Goal: Obtain resource: Download file/media

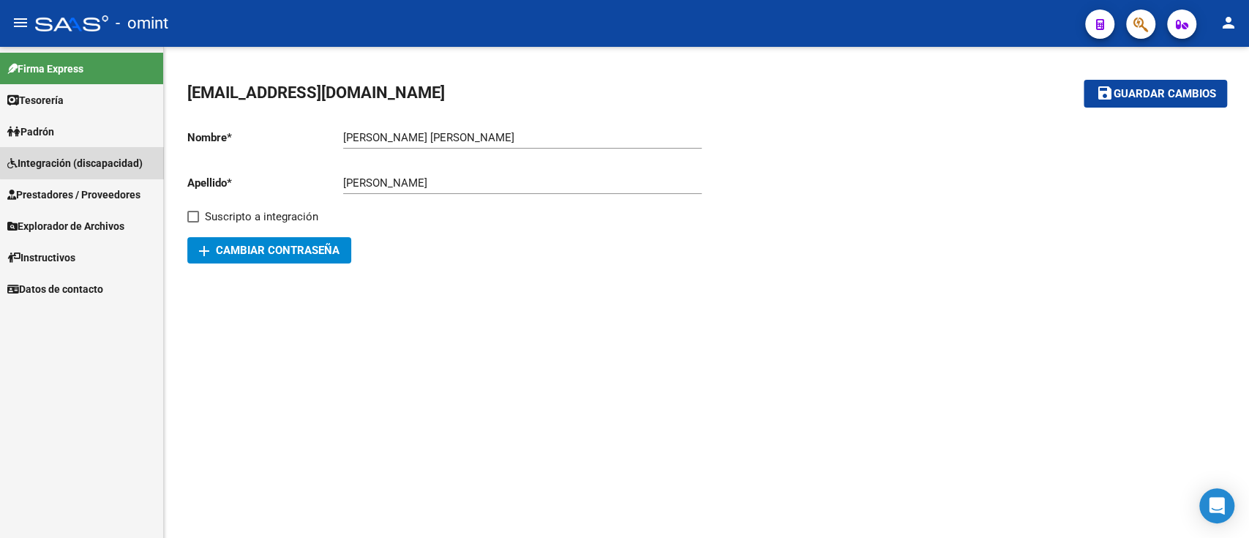
click at [127, 155] on span "Integración (discapacidad)" at bounding box center [74, 163] width 135 height 16
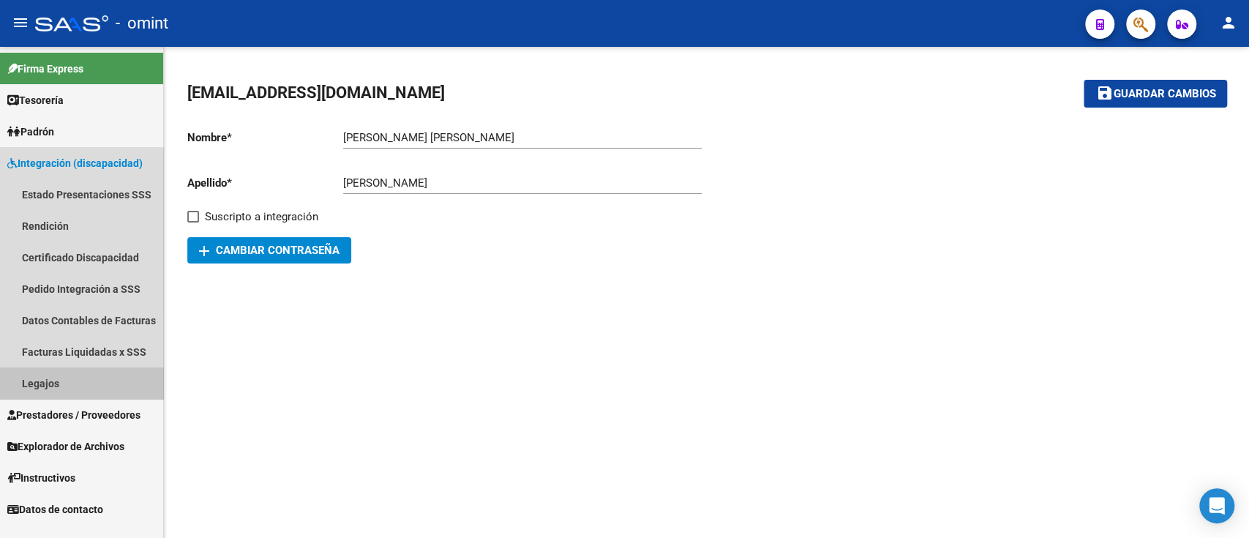
click at [100, 375] on link "Legajos" at bounding box center [81, 382] width 163 height 31
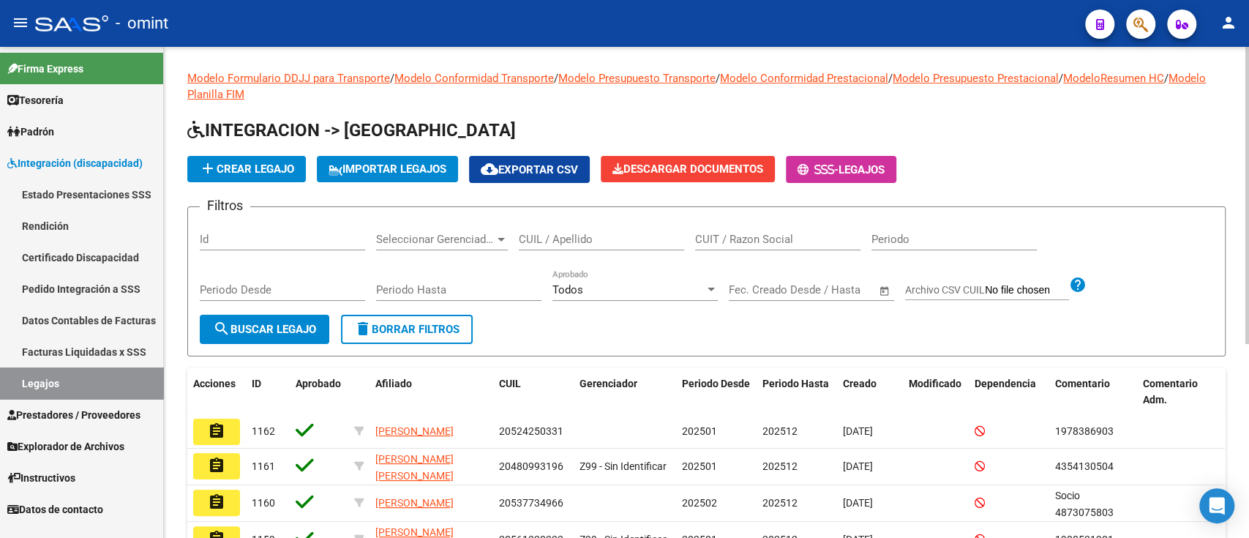
click at [689, 231] on div "Filtros Id Seleccionar Gerenciador Seleccionar Gerenciador CUIL / Apellido CUIT…" at bounding box center [706, 267] width 1013 height 96
click at [711, 237] on input "CUIT / Razon Social" at bounding box center [777, 239] width 165 height 13
paste input "27307377441"
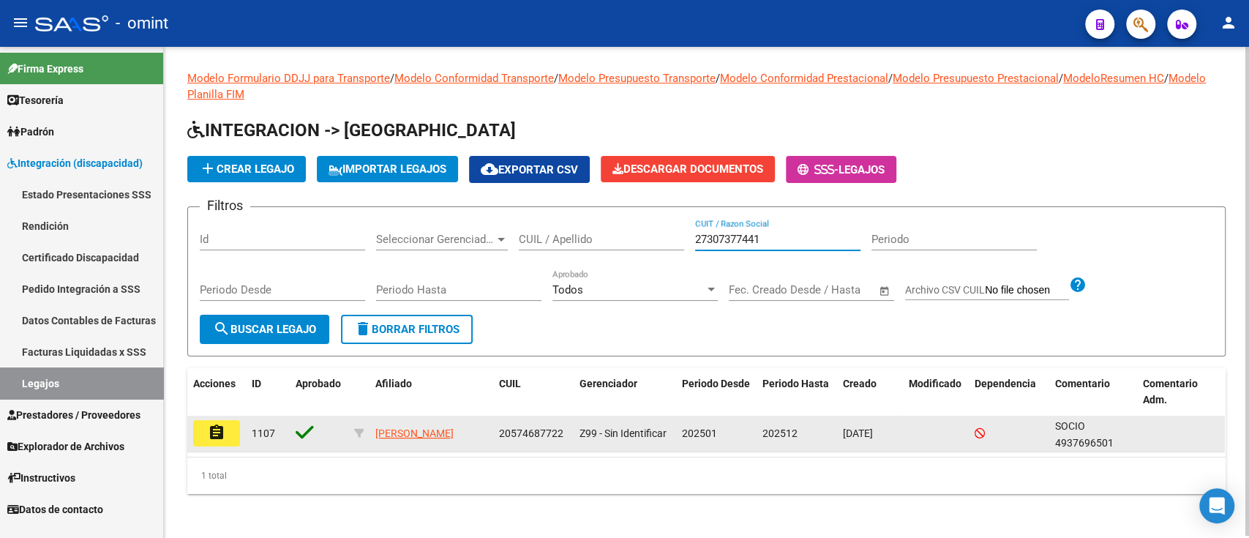
type input "27307377441"
click at [211, 440] on mat-icon "assignment" at bounding box center [217, 433] width 18 height 18
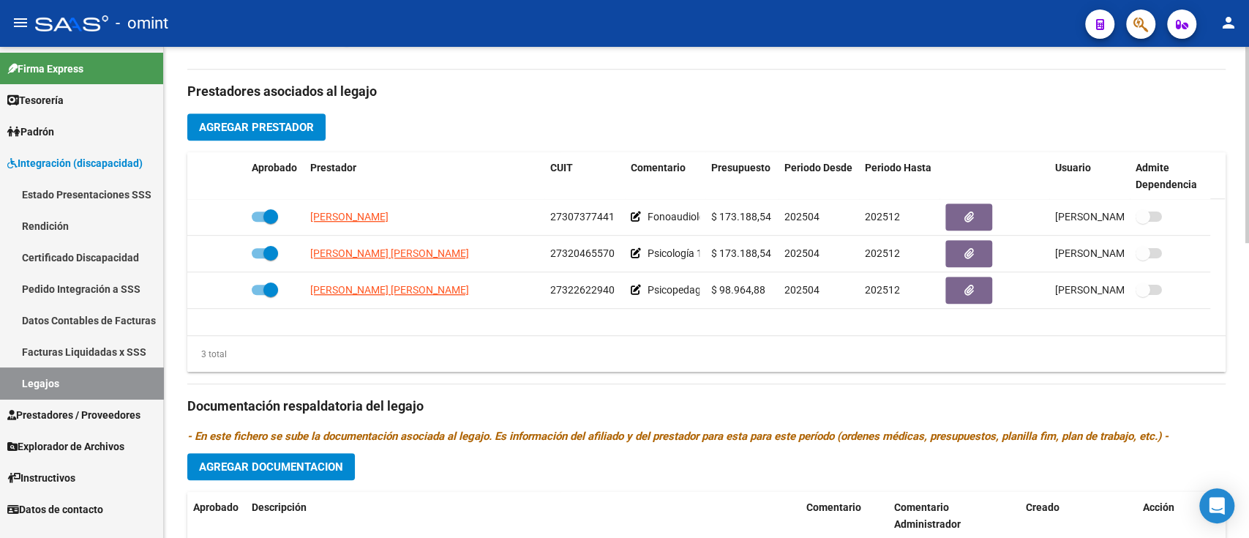
scroll to position [517, 0]
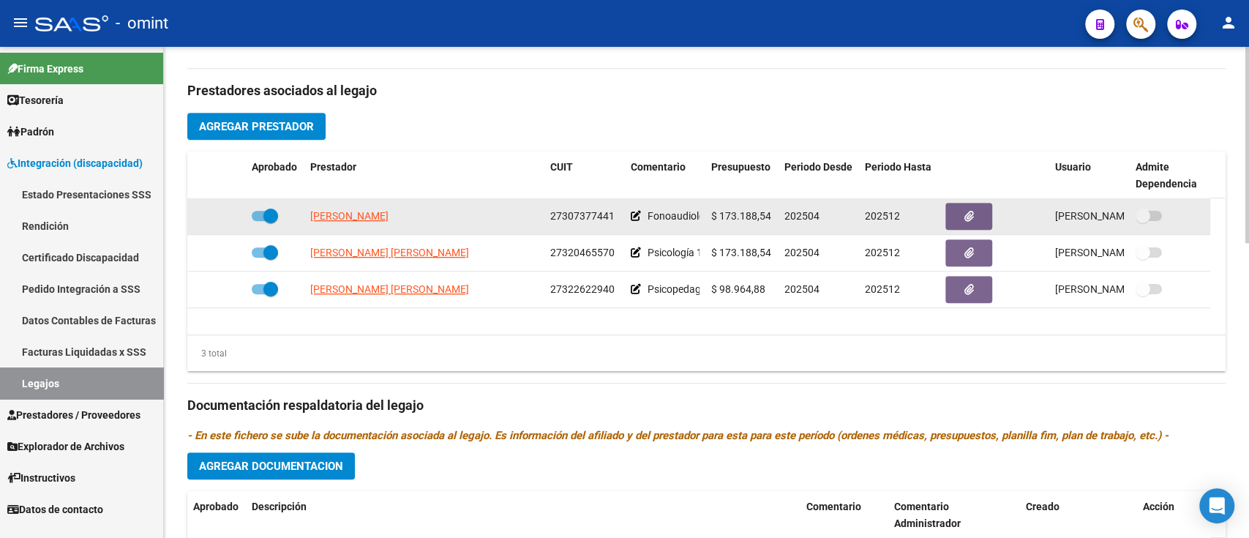
click at [954, 198] on datatable-body-cell at bounding box center [994, 216] width 110 height 36
click at [972, 214] on icon "button" at bounding box center [969, 216] width 10 height 11
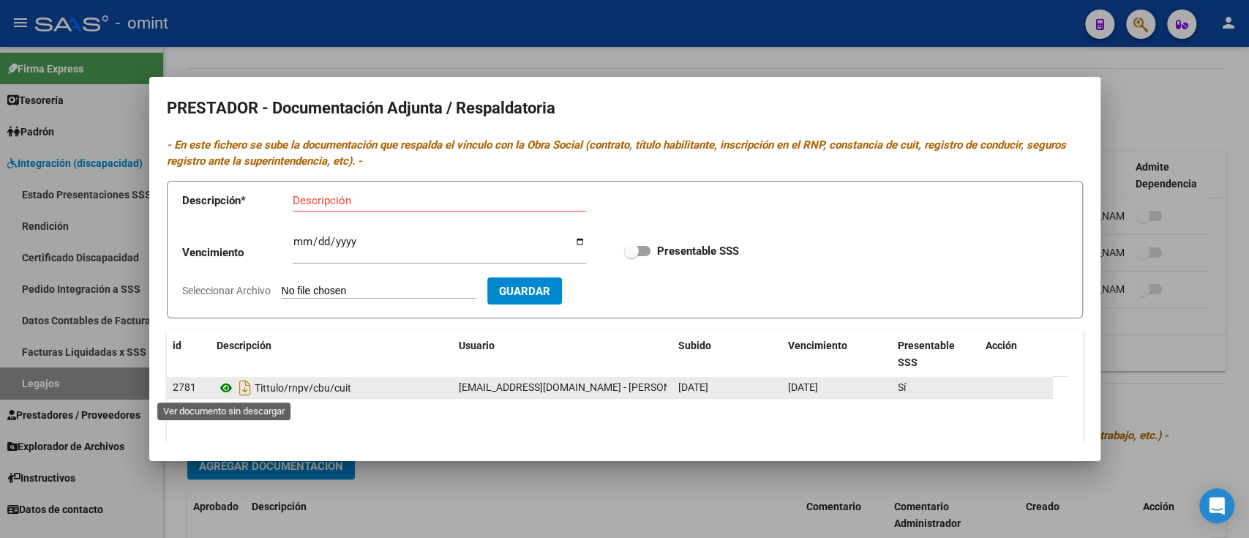
click at [223, 393] on icon at bounding box center [226, 388] width 19 height 18
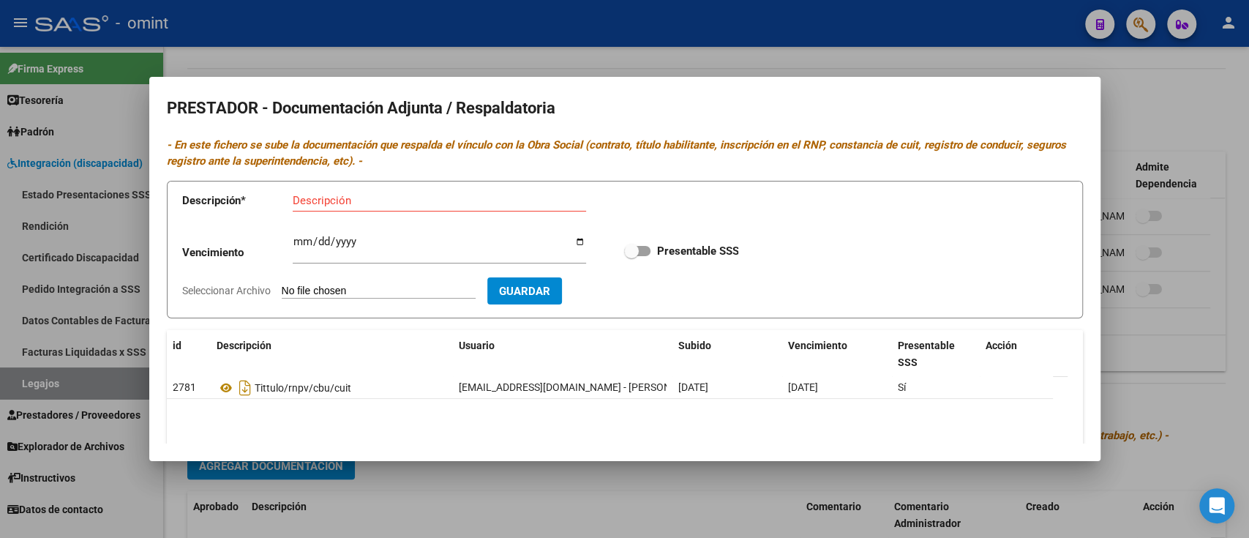
click at [412, 489] on div at bounding box center [624, 269] width 1249 height 538
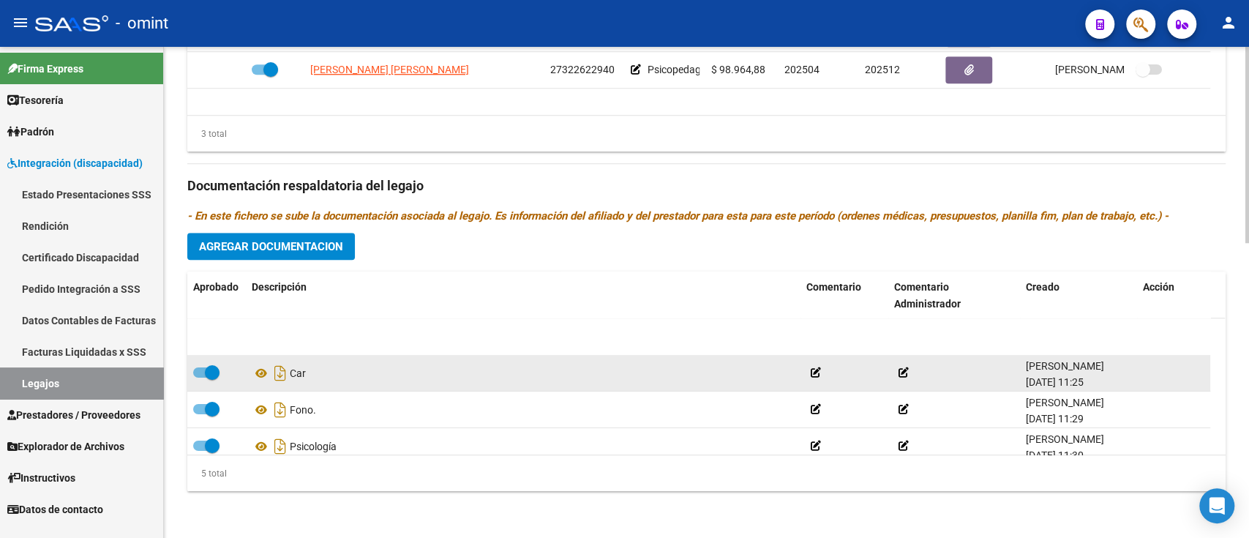
scroll to position [56, 0]
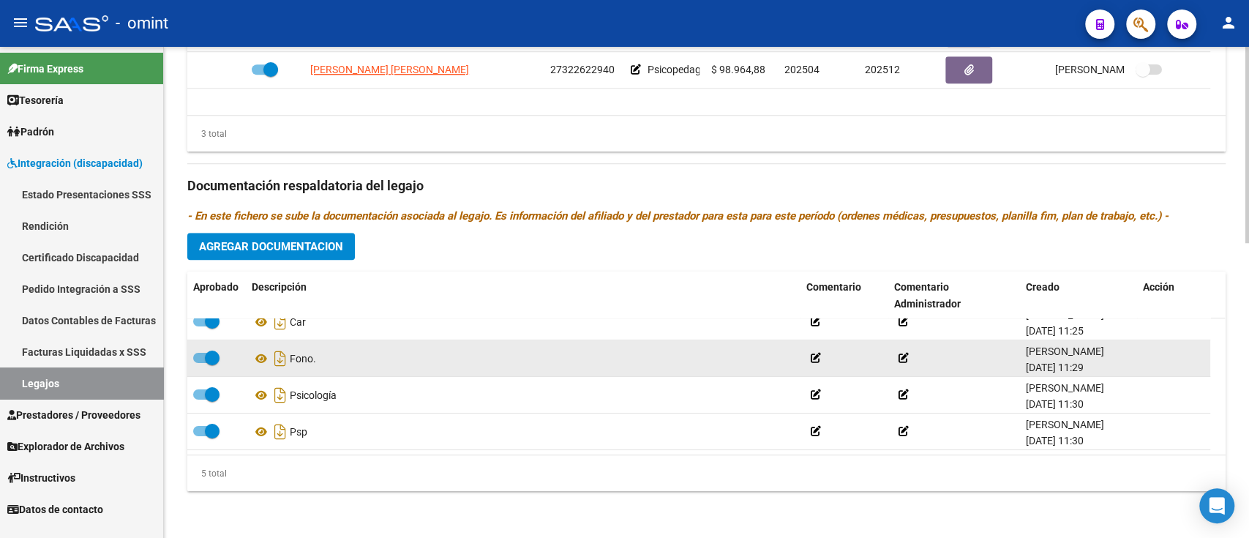
click at [250, 353] on datatable-body-cell "Fono." at bounding box center [523, 358] width 555 height 36
click at [262, 354] on icon at bounding box center [261, 359] width 19 height 18
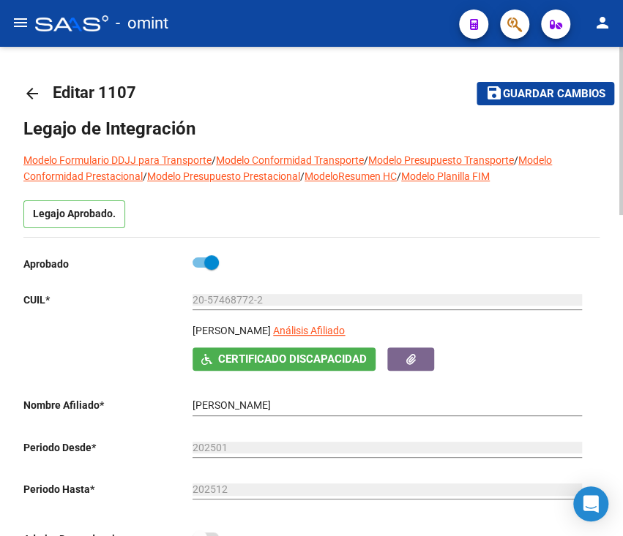
click at [31, 89] on mat-icon "arrow_back" at bounding box center [32, 94] width 18 height 18
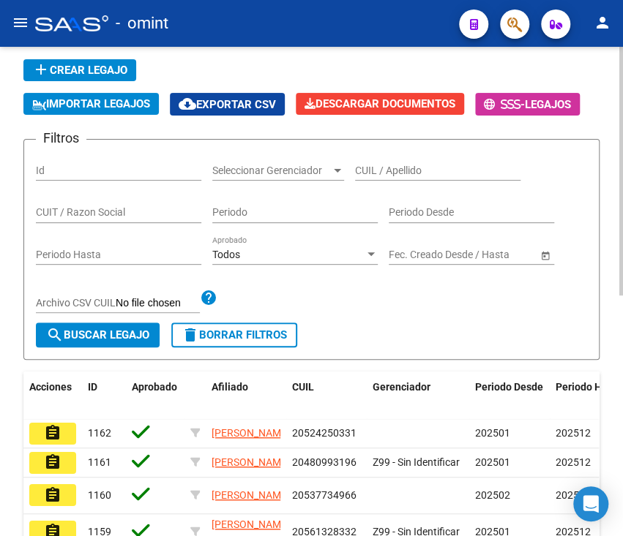
scroll to position [95, 0]
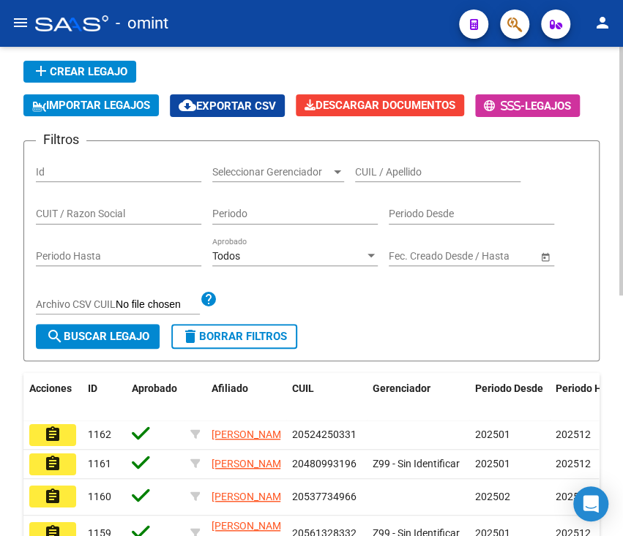
click at [131, 214] on input "CUIT / Razon Social" at bounding box center [118, 214] width 165 height 12
paste input "27323630076"
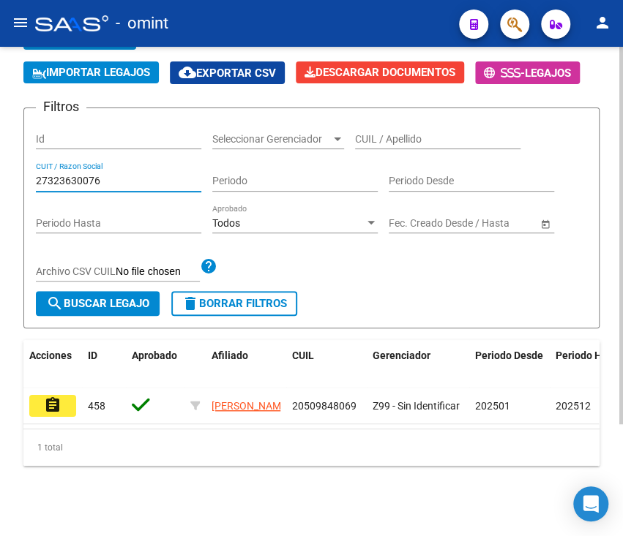
scroll to position [144, 0]
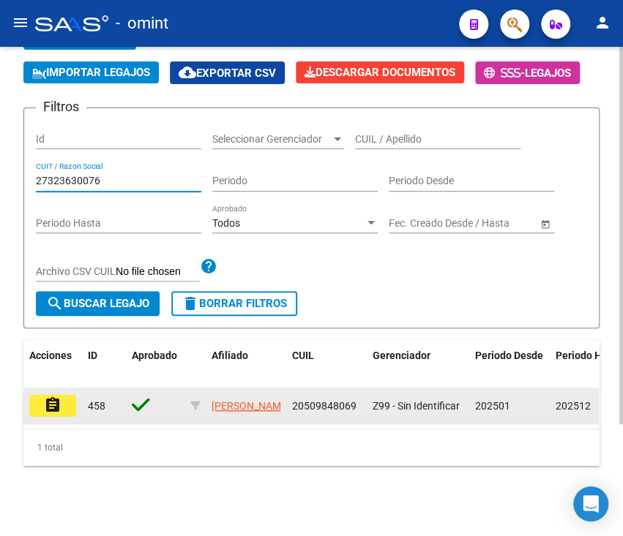
type input "27323630076"
click at [53, 397] on mat-icon "assignment" at bounding box center [53, 406] width 18 height 18
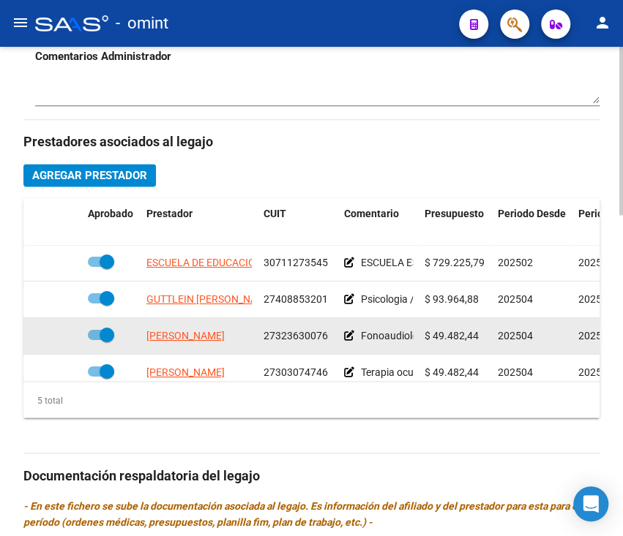
scroll to position [0, 258]
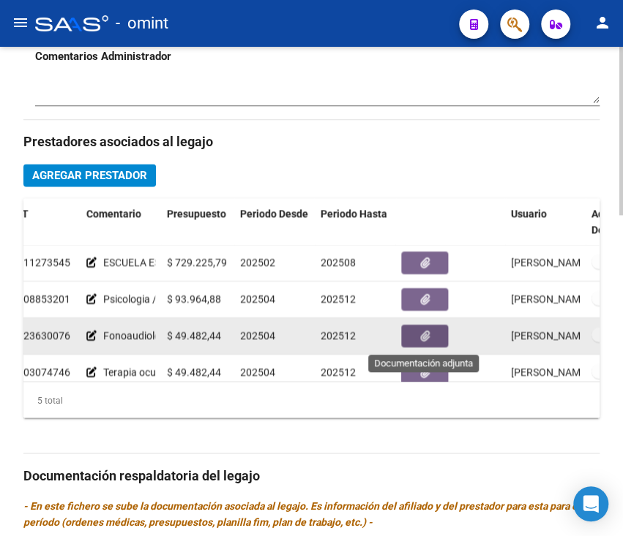
click at [444, 346] on button "button" at bounding box center [424, 336] width 47 height 23
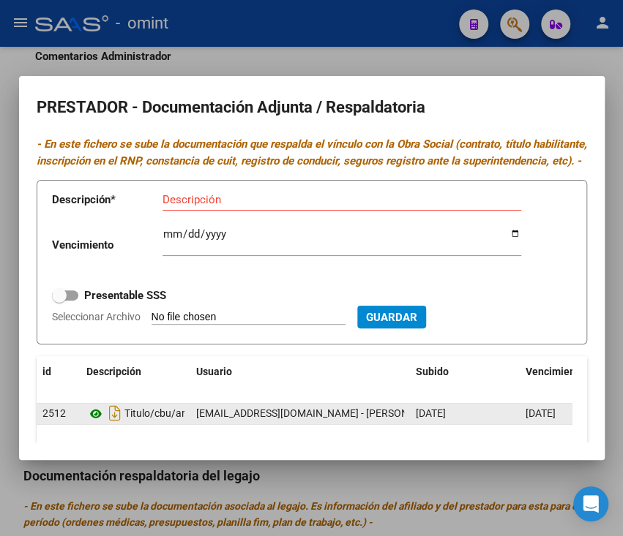
click at [89, 424] on datatable-body-cell "Titulo/cbu/arca" at bounding box center [135, 413] width 110 height 21
click at [89, 423] on icon at bounding box center [95, 414] width 19 height 18
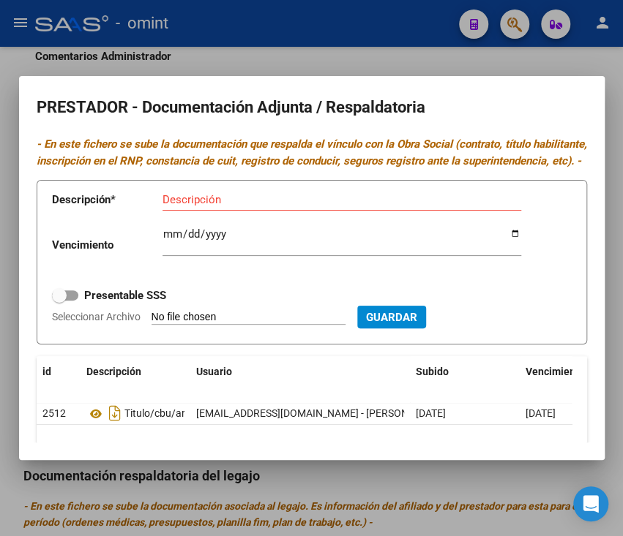
click at [15, 173] on div at bounding box center [311, 268] width 623 height 536
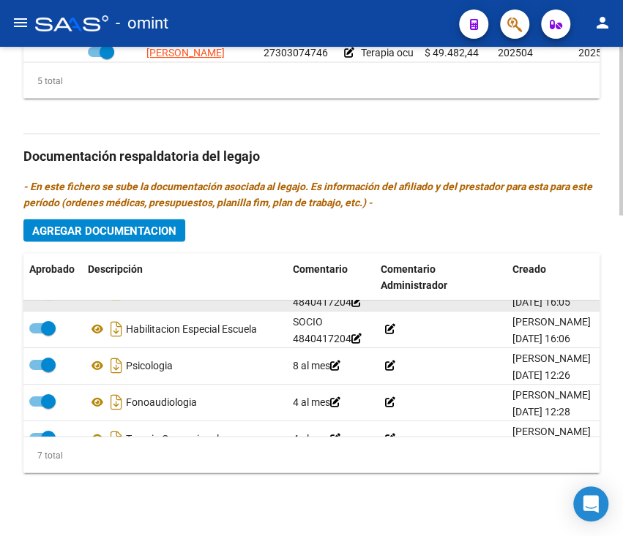
scroll to position [89, 0]
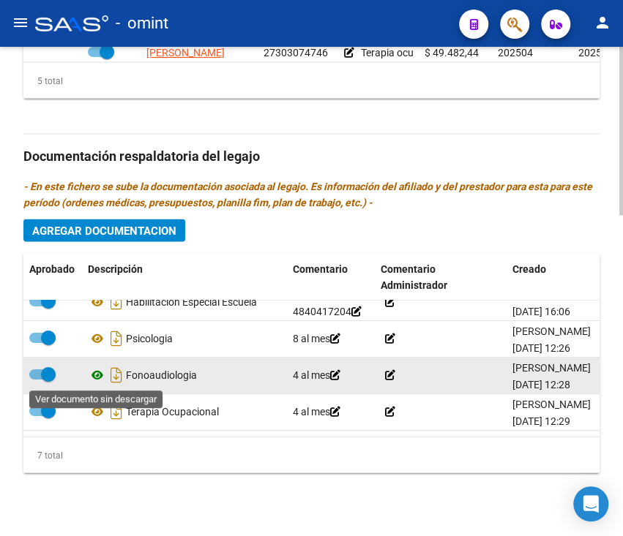
click at [97, 378] on icon at bounding box center [97, 375] width 19 height 18
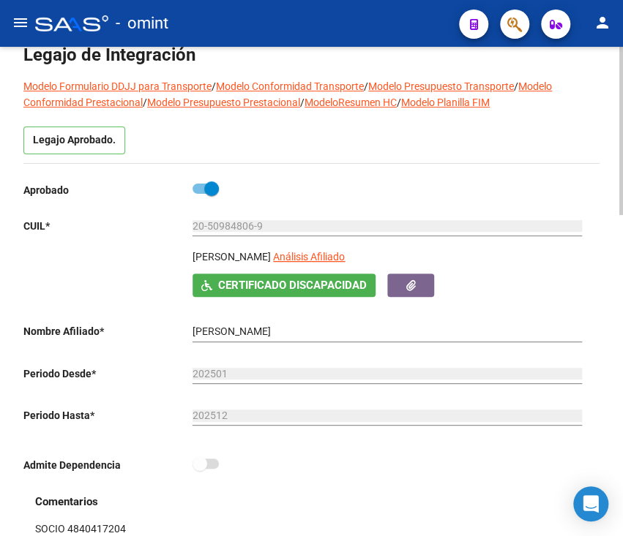
scroll to position [0, 0]
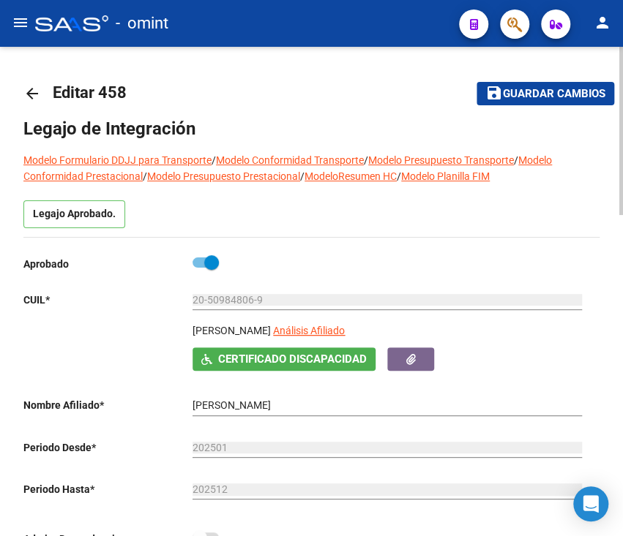
click at [23, 108] on link "arrow_back" at bounding box center [37, 93] width 29 height 34
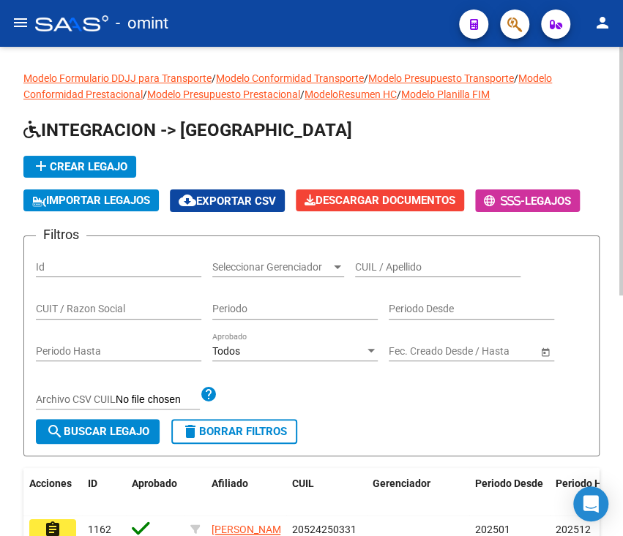
click at [145, 312] on input "CUIT / Razon Social" at bounding box center [118, 309] width 165 height 12
paste input "27324437571"
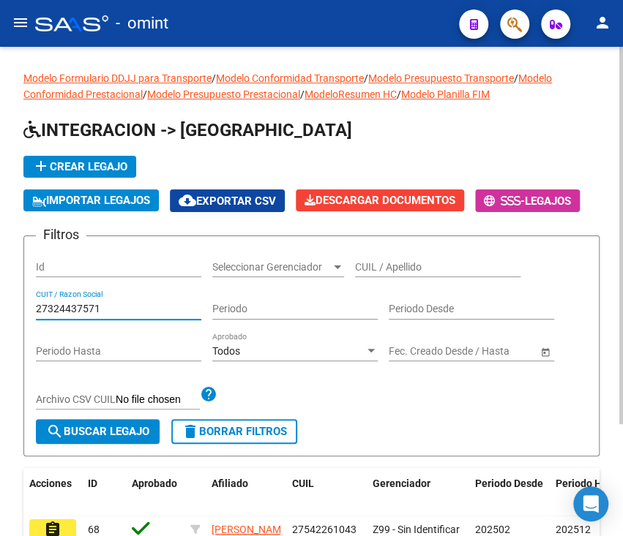
type input "27324437571"
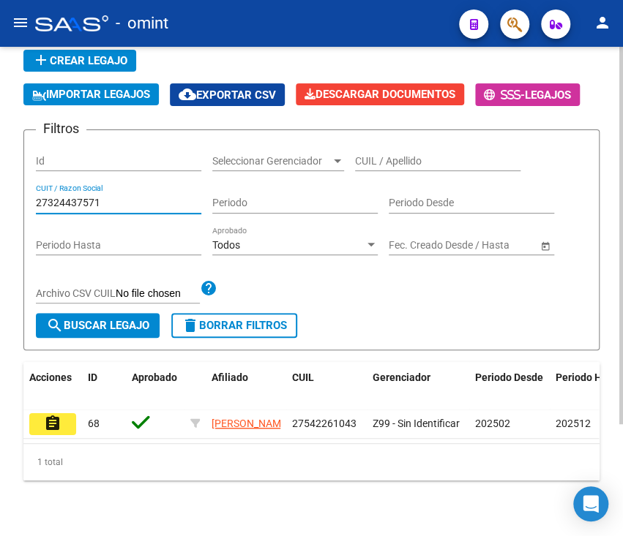
scroll to position [108, 0]
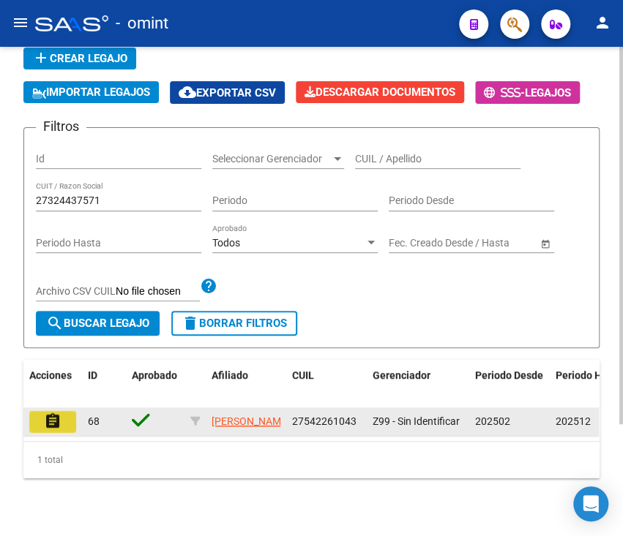
click at [63, 421] on button "assignment" at bounding box center [52, 422] width 47 height 22
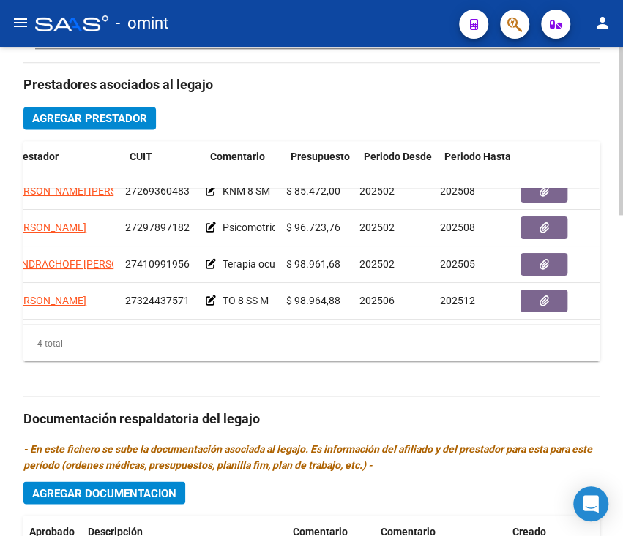
scroll to position [29, 140]
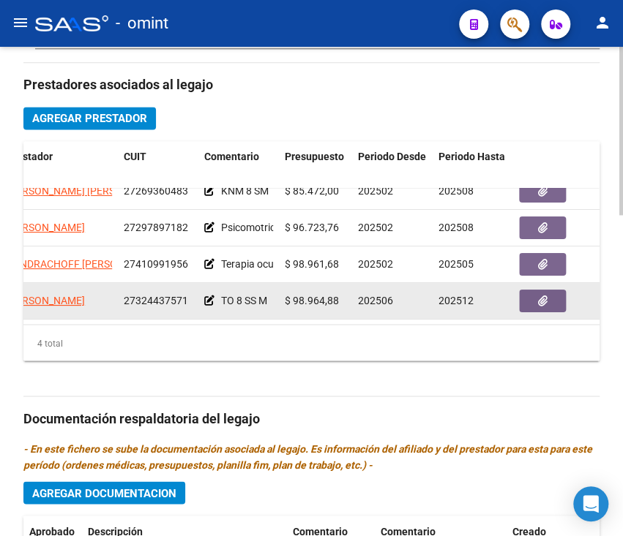
click at [547, 283] on datatable-body-cell at bounding box center [568, 301] width 110 height 36
click at [547, 290] on button "button" at bounding box center [542, 301] width 47 height 23
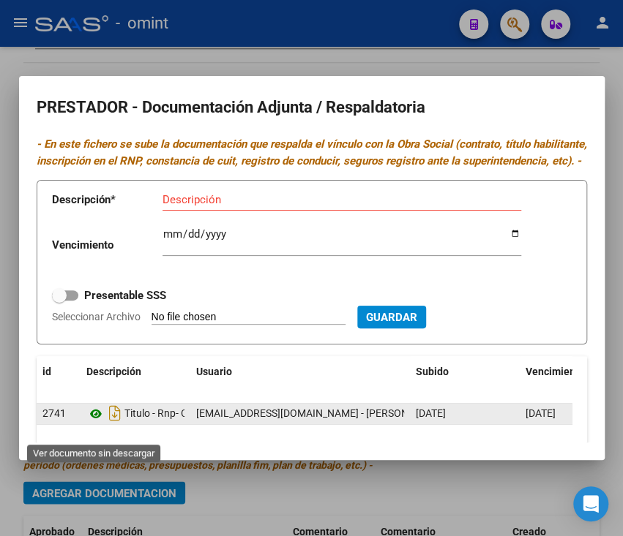
click at [98, 423] on icon at bounding box center [95, 414] width 19 height 18
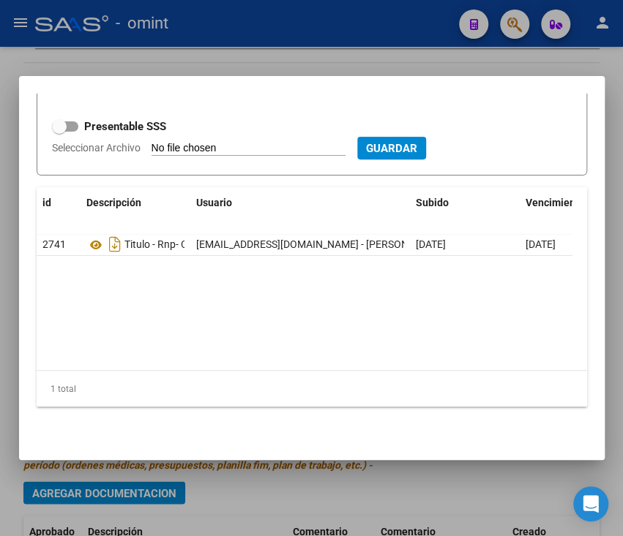
scroll to position [184, 0]
click at [275, 427] on mat-dialog-content "PRESTADOR - Documentación Adjunta / Respaldatoria - En este fichero se sube la …" at bounding box center [311, 268] width 585 height 348
click at [280, 489] on div at bounding box center [311, 268] width 623 height 536
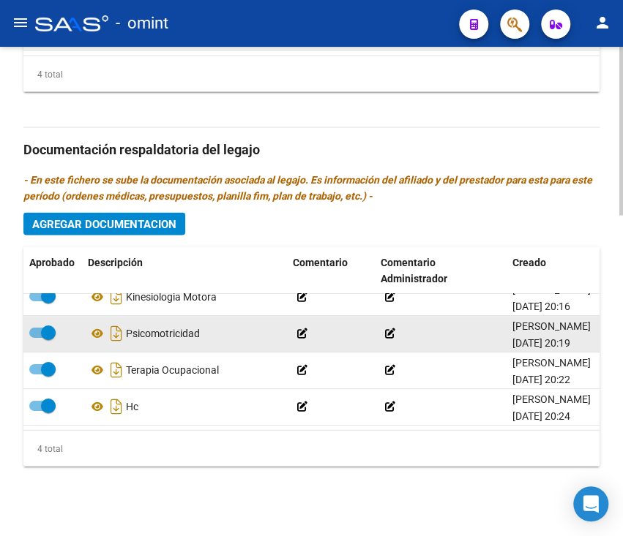
scroll to position [30, 0]
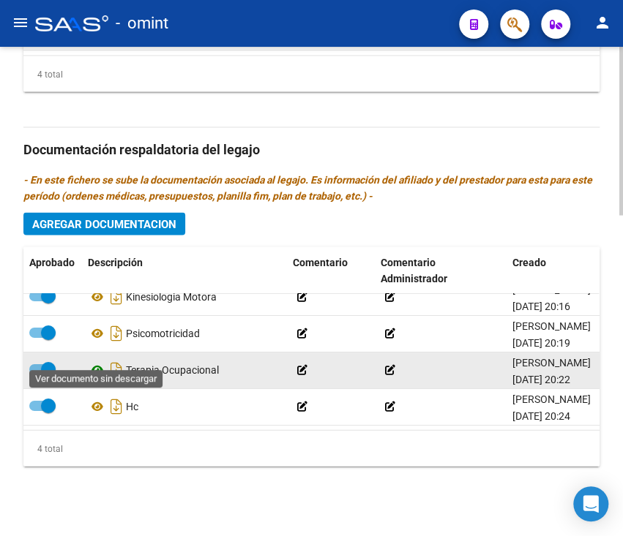
click at [102, 361] on icon at bounding box center [97, 370] width 19 height 18
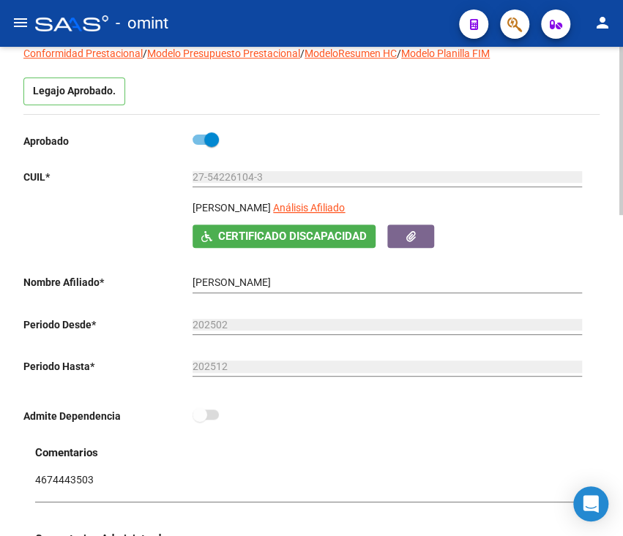
scroll to position [0, 0]
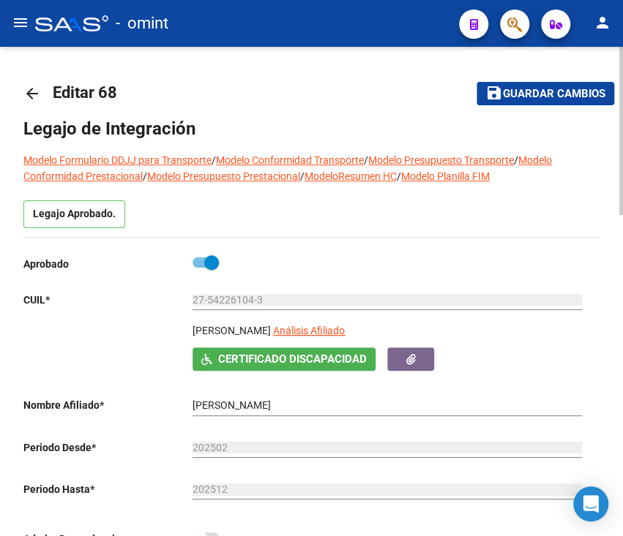
click at [33, 100] on mat-icon "arrow_back" at bounding box center [32, 94] width 18 height 18
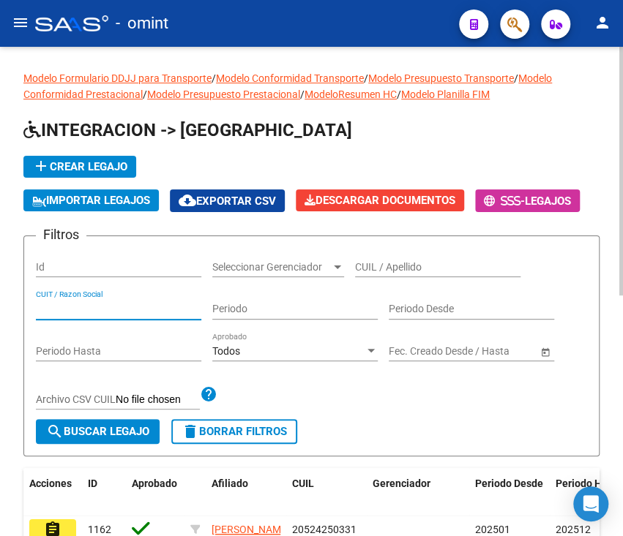
click at [184, 305] on input "CUIT / Razon Social" at bounding box center [118, 309] width 165 height 12
type input "V"
paste input "27338949257"
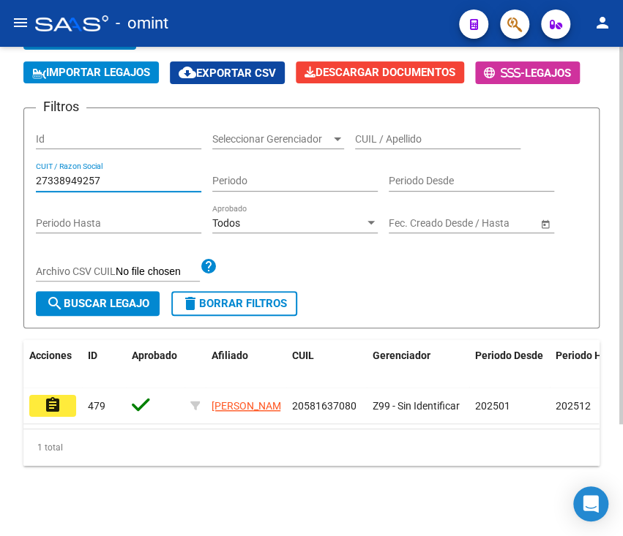
scroll to position [143, 0]
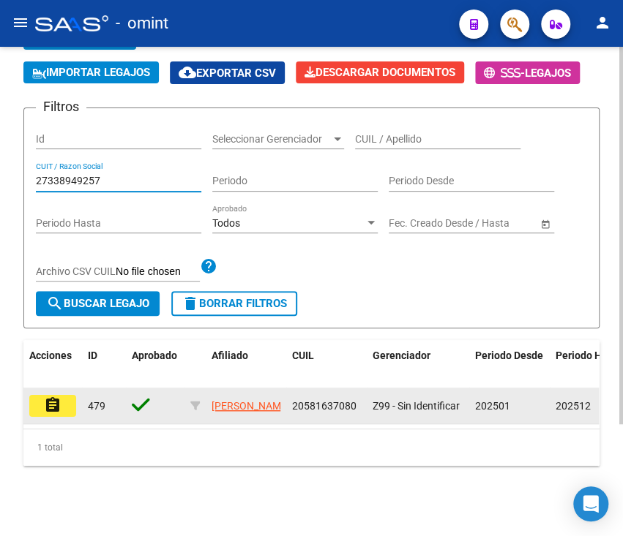
type input "27338949257"
click at [60, 397] on mat-icon "assignment" at bounding box center [53, 406] width 18 height 18
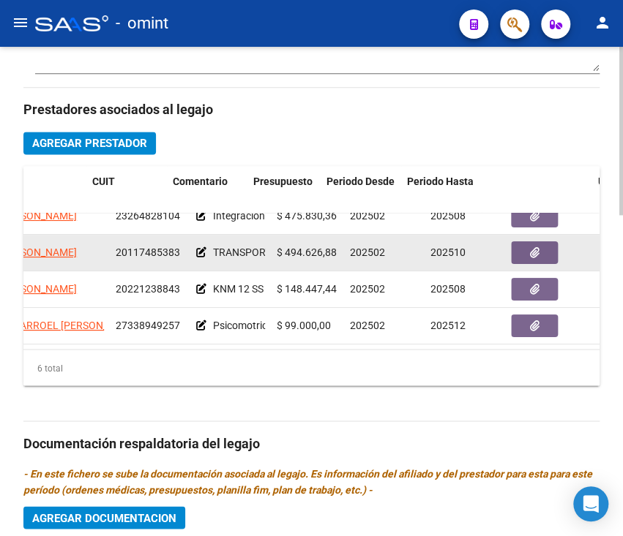
scroll to position [103, 173]
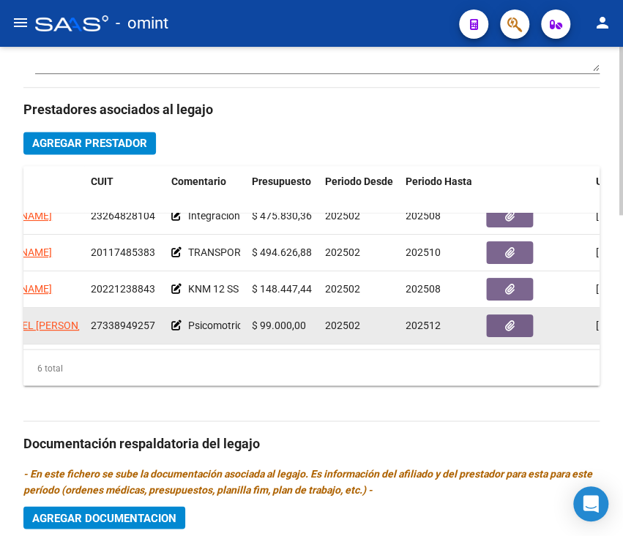
click at [492, 308] on datatable-body-cell at bounding box center [535, 326] width 110 height 36
click at [503, 315] on button "button" at bounding box center [509, 326] width 47 height 23
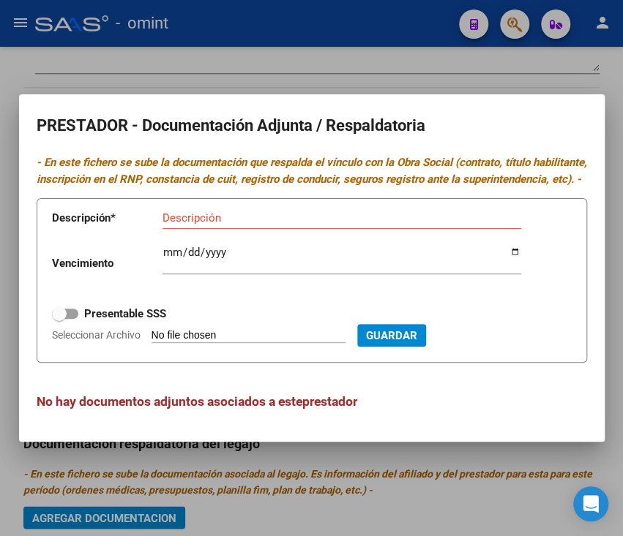
click at [272, 455] on div at bounding box center [311, 268] width 623 height 536
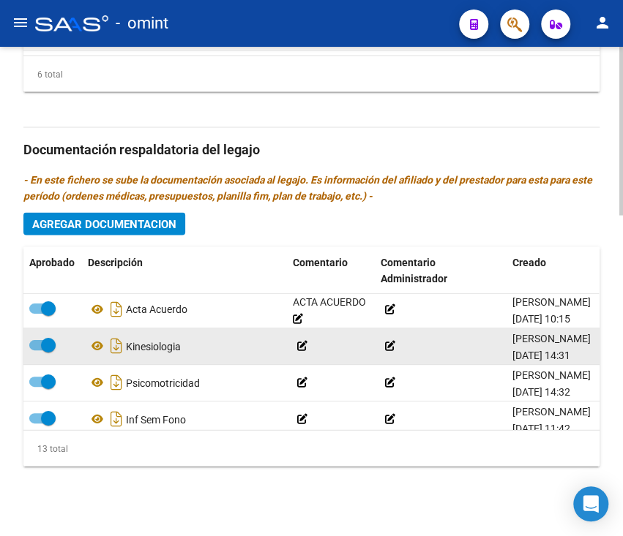
scroll to position [244, 0]
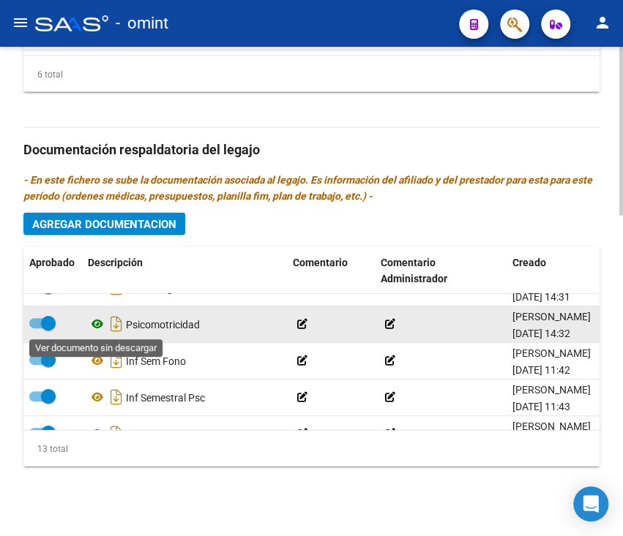
click at [97, 323] on icon at bounding box center [97, 324] width 19 height 18
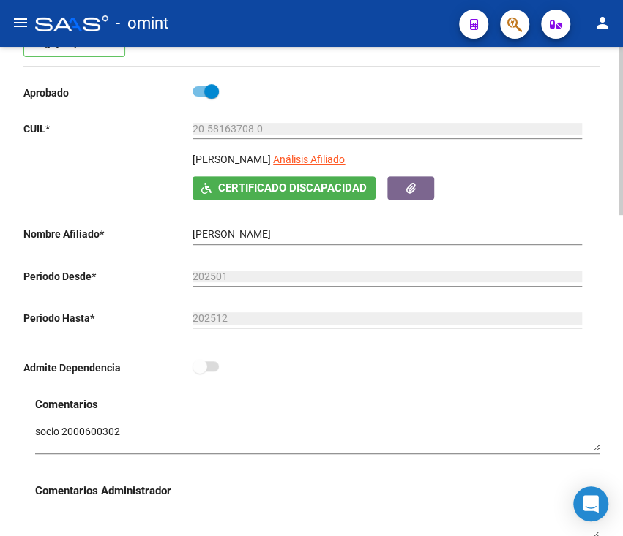
scroll to position [0, 0]
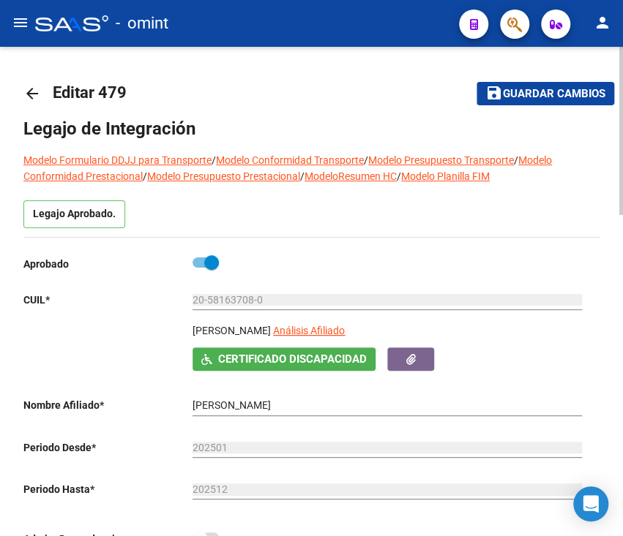
click at [29, 91] on mat-icon "arrow_back" at bounding box center [32, 94] width 18 height 18
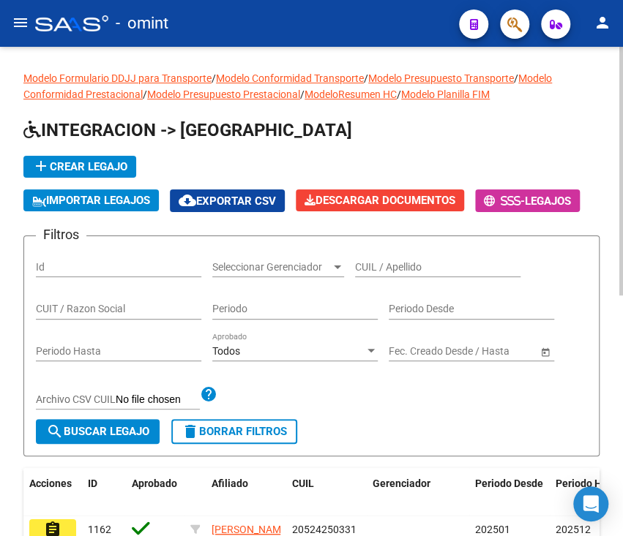
click at [169, 296] on div "CUIT / Razon Social" at bounding box center [118, 304] width 165 height 29
paste input "27370387406"
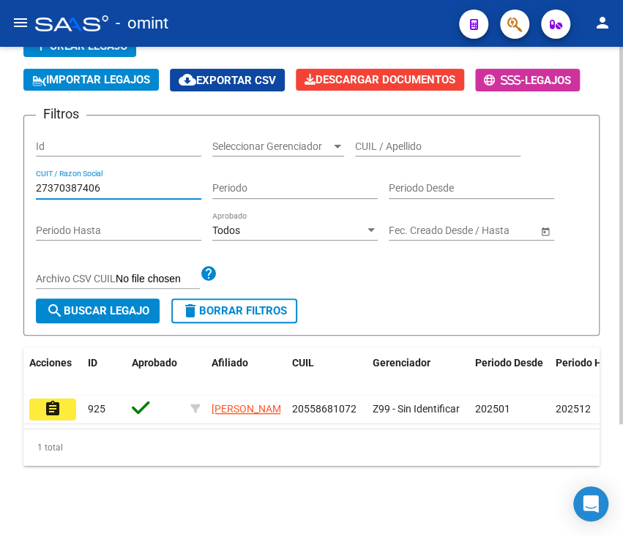
scroll to position [143, 0]
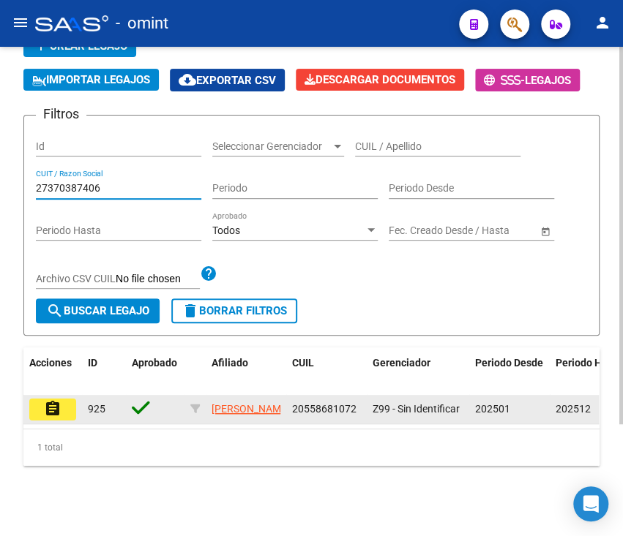
type input "27370387406"
click at [49, 405] on datatable-body-cell "assignment" at bounding box center [52, 409] width 59 height 29
click at [59, 400] on mat-icon "assignment" at bounding box center [53, 409] width 18 height 18
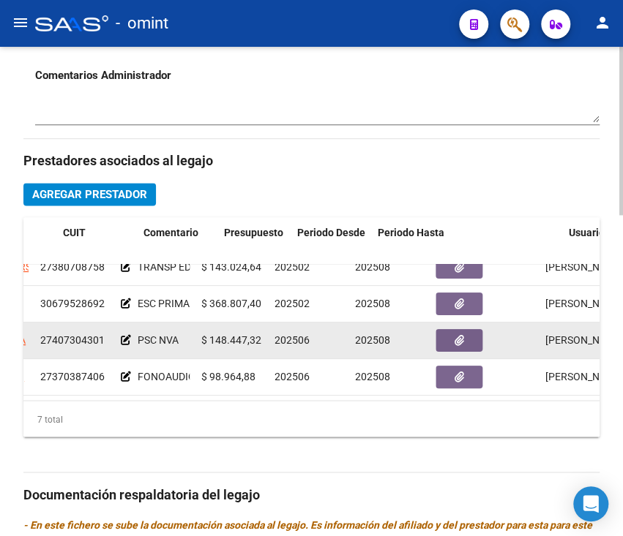
scroll to position [140, 224]
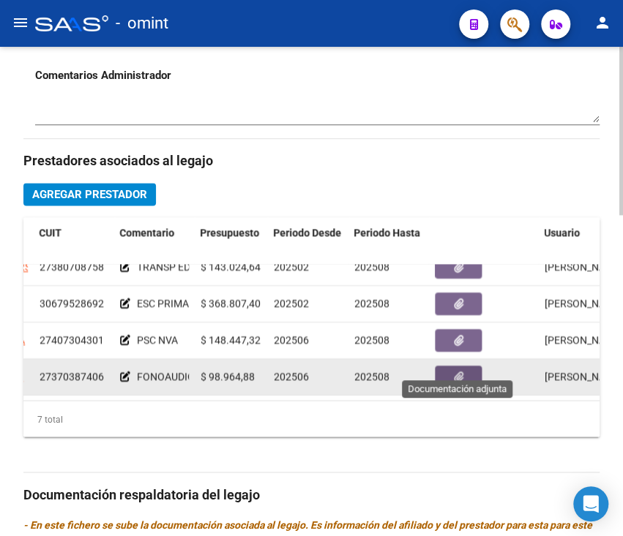
click at [459, 372] on icon "button" at bounding box center [459, 377] width 10 height 11
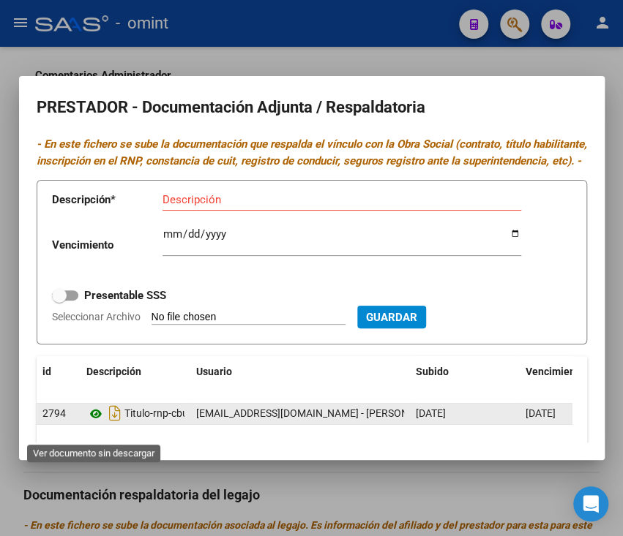
click at [89, 423] on icon at bounding box center [95, 414] width 19 height 18
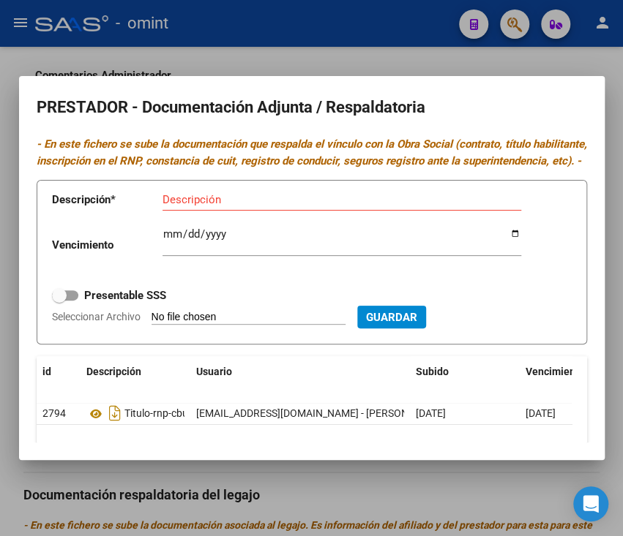
click at [195, 483] on div at bounding box center [311, 268] width 623 height 536
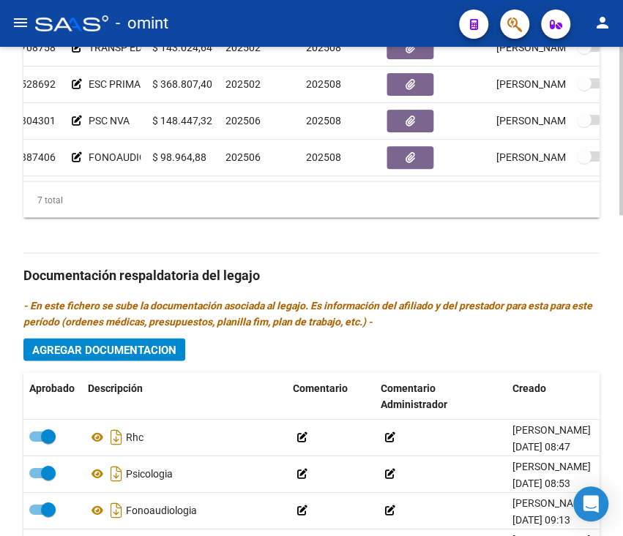
scroll to position [933, 0]
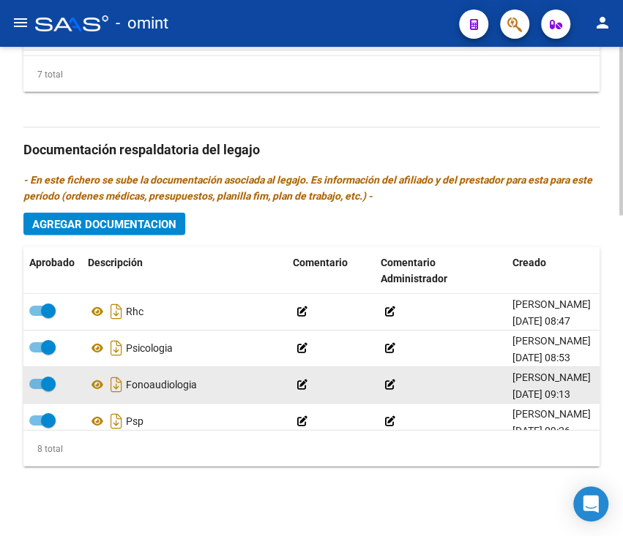
click at [87, 389] on datatable-body-cell "Fonoaudiologia" at bounding box center [184, 385] width 205 height 36
click at [100, 384] on icon at bounding box center [97, 384] width 19 height 18
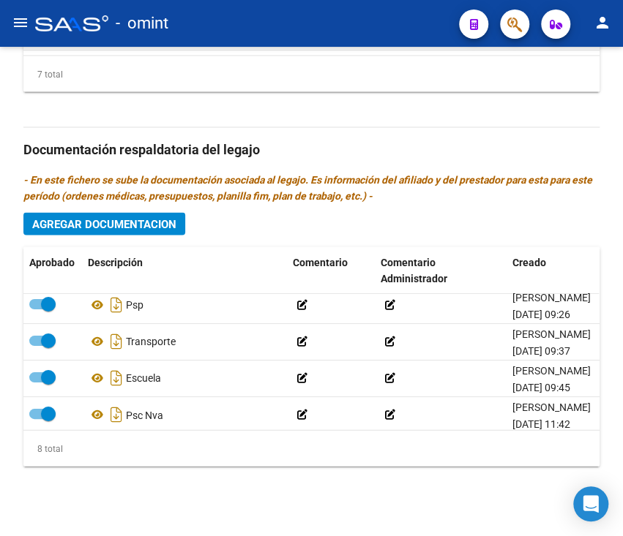
scroll to position [176, 0]
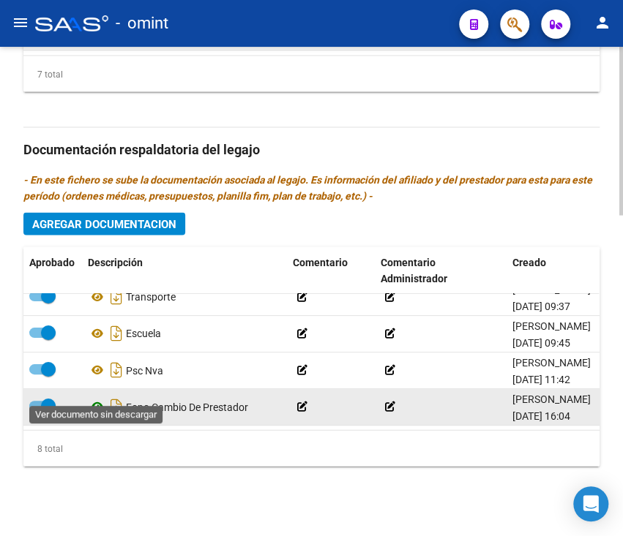
click at [93, 397] on icon at bounding box center [97, 406] width 19 height 18
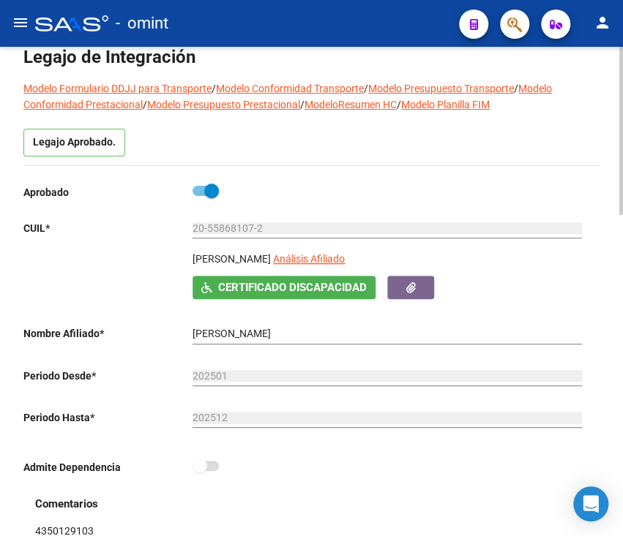
scroll to position [0, 0]
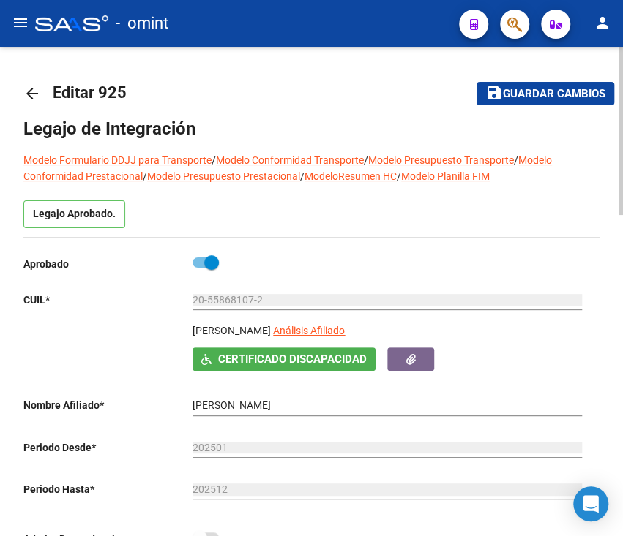
click at [28, 85] on mat-icon "arrow_back" at bounding box center [32, 94] width 18 height 18
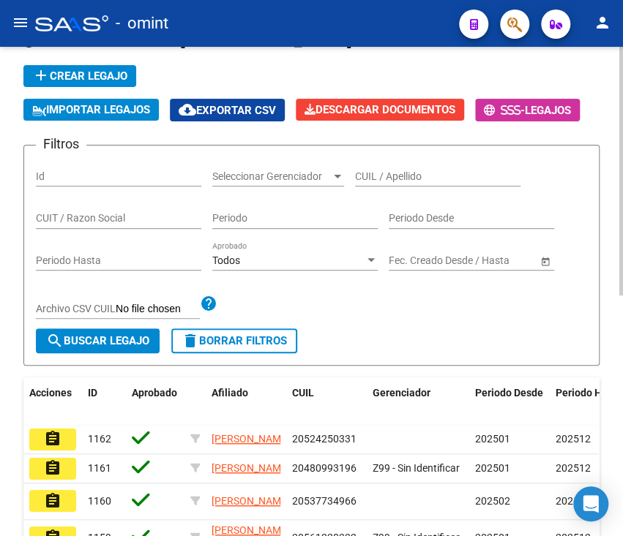
scroll to position [106, 0]
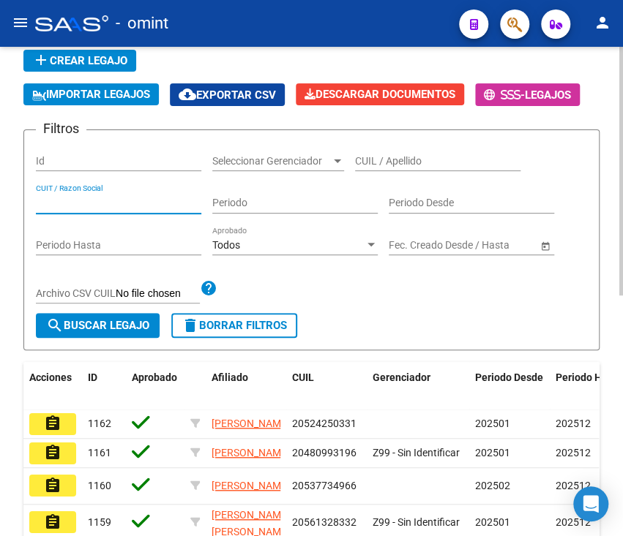
click at [143, 207] on input "CUIT / Razon Social" at bounding box center [118, 203] width 165 height 12
paste input "27372497780"
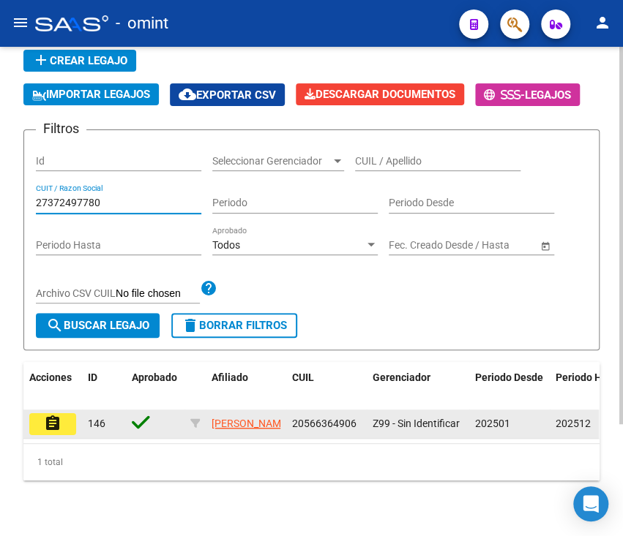
type input "27372497780"
click at [55, 425] on mat-icon "assignment" at bounding box center [53, 424] width 18 height 18
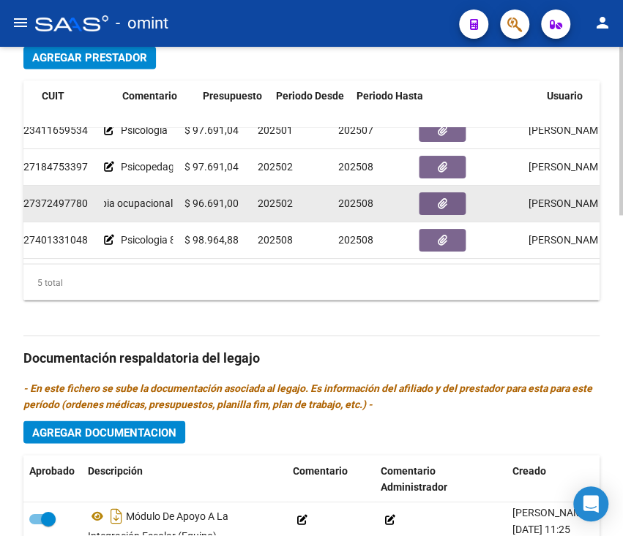
scroll to position [66, 247]
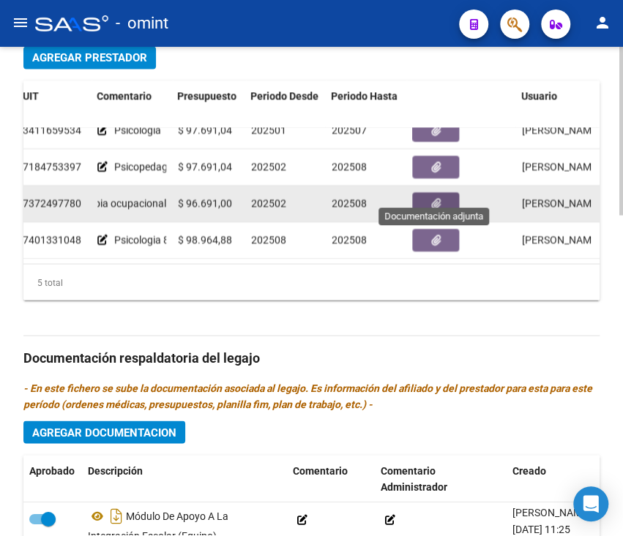
click at [438, 198] on icon "button" at bounding box center [436, 203] width 10 height 11
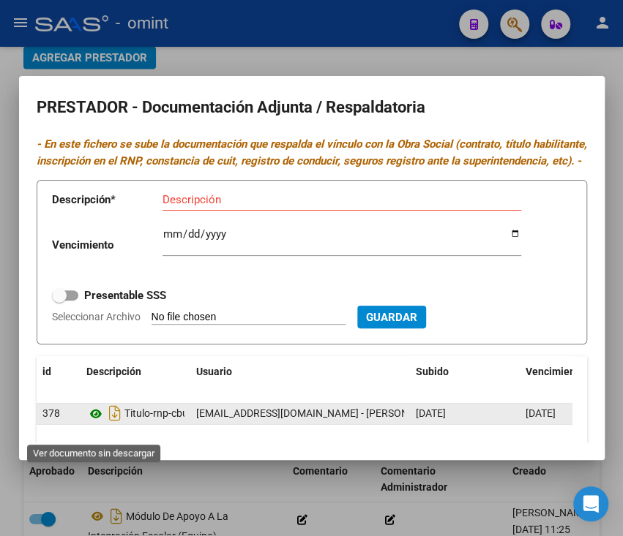
click at [97, 423] on icon at bounding box center [95, 414] width 19 height 18
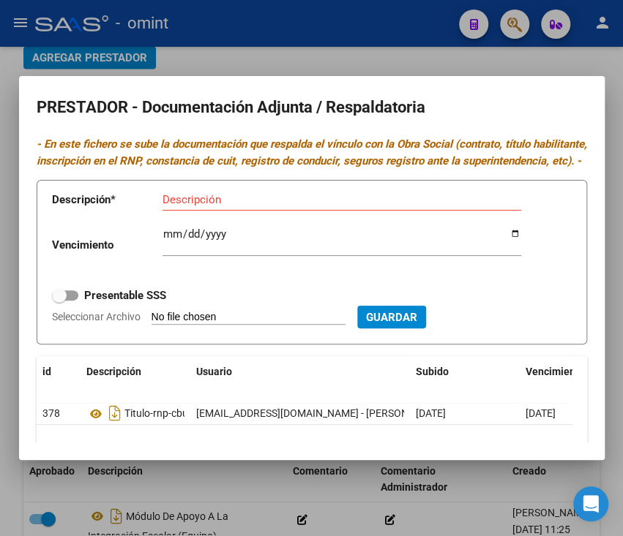
click at [7, 131] on div at bounding box center [311, 268] width 623 height 536
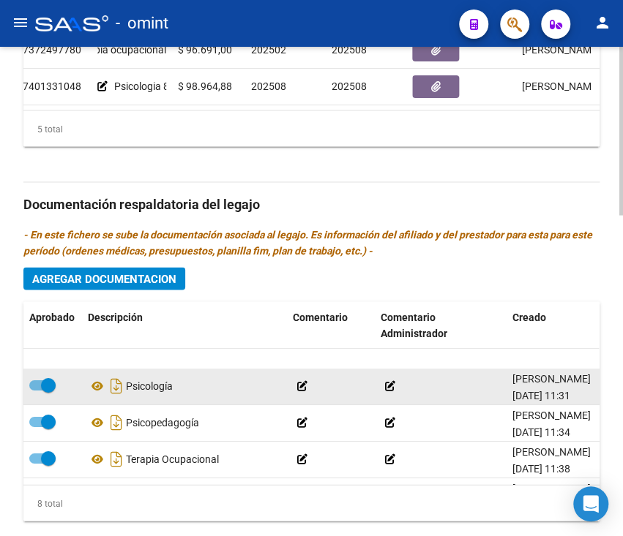
scroll to position [105, 0]
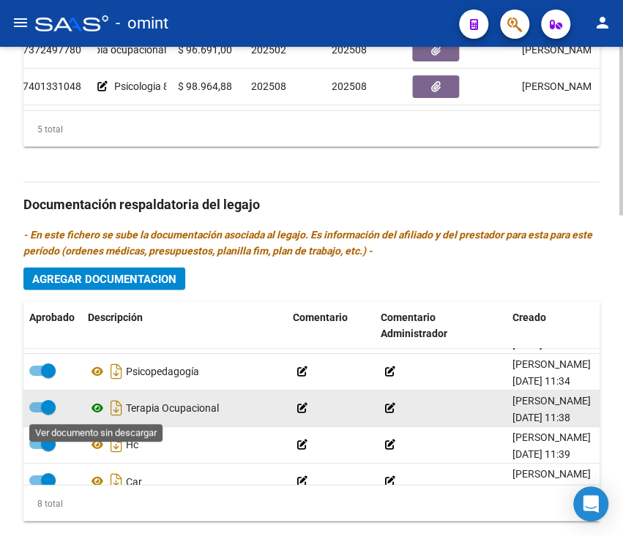
click at [103, 411] on icon at bounding box center [97, 408] width 19 height 18
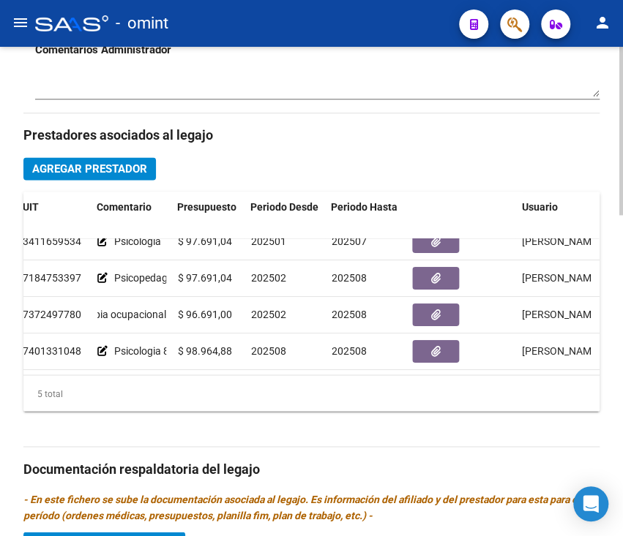
scroll to position [0, 0]
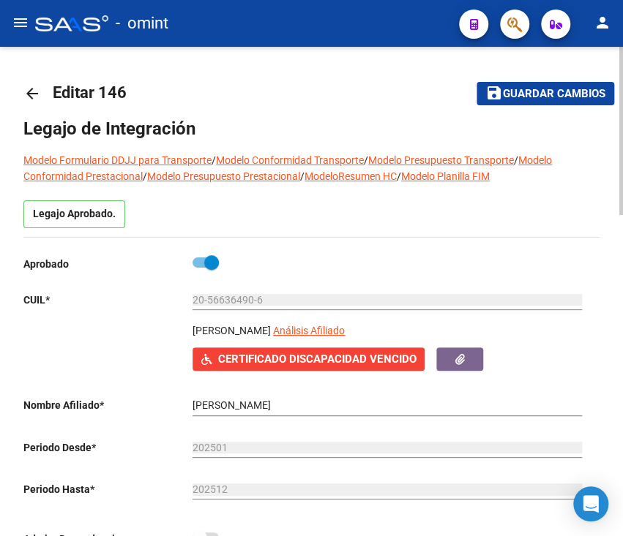
click at [31, 88] on mat-icon "arrow_back" at bounding box center [32, 94] width 18 height 18
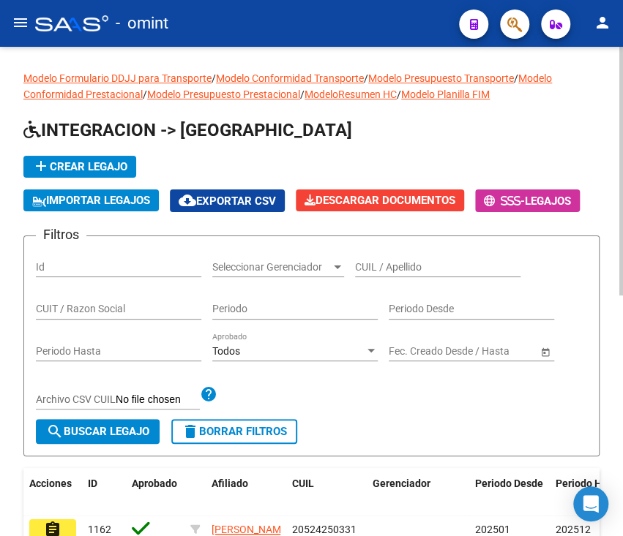
click at [159, 299] on div "CUIT / Razon Social" at bounding box center [118, 304] width 165 height 29
type input "v"
paste input "27407545279"
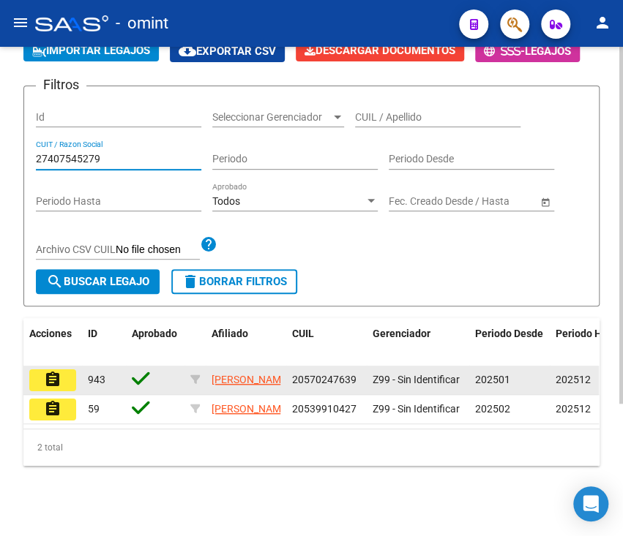
type input "27407545279"
click at [60, 371] on mat-icon "assignment" at bounding box center [53, 380] width 18 height 18
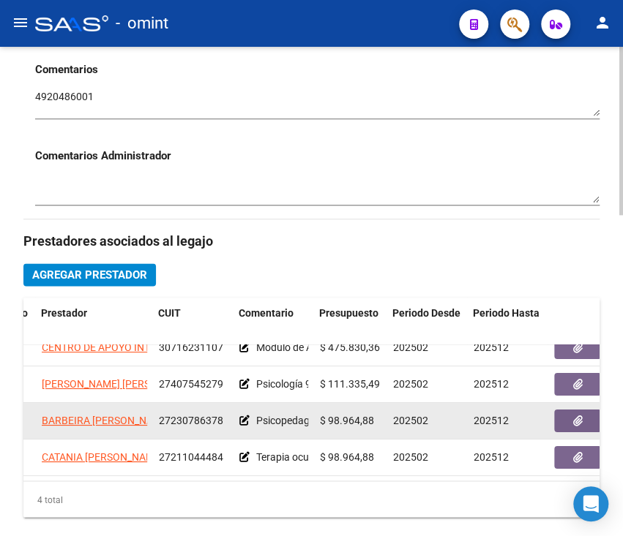
scroll to position [29, 217]
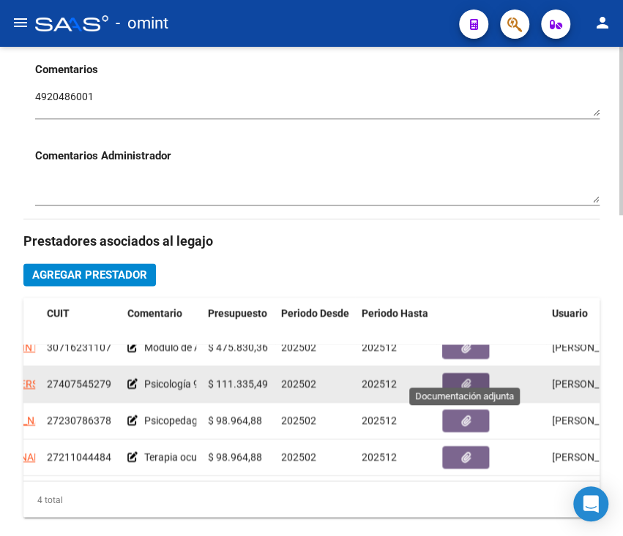
click at [486, 373] on button "button" at bounding box center [465, 384] width 47 height 23
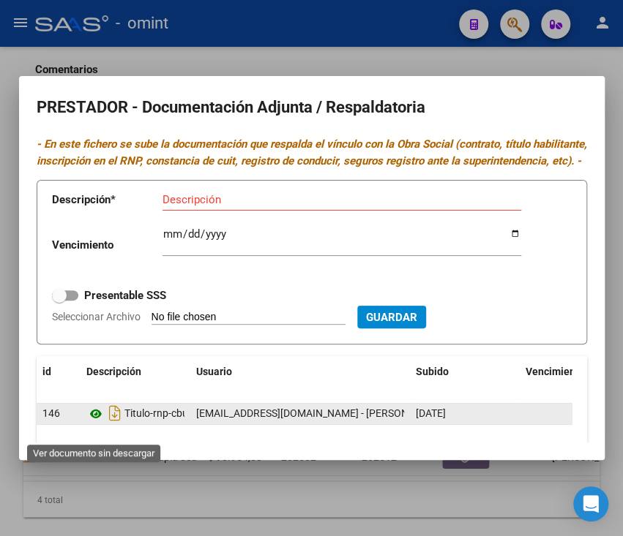
click at [88, 423] on icon at bounding box center [95, 414] width 19 height 18
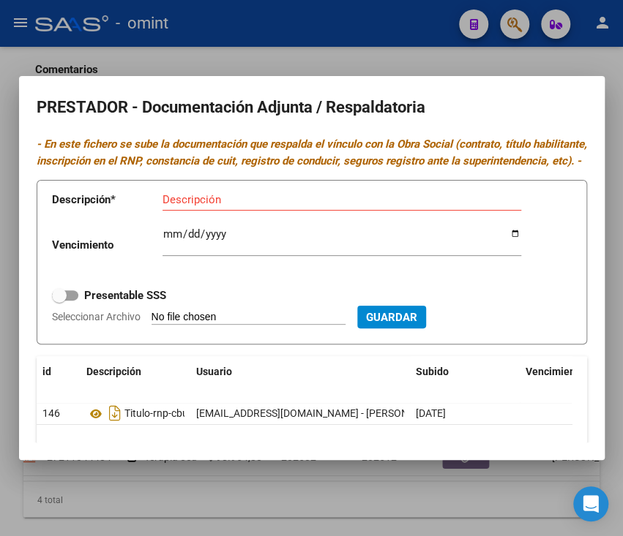
click at [327, 476] on div at bounding box center [311, 268] width 623 height 536
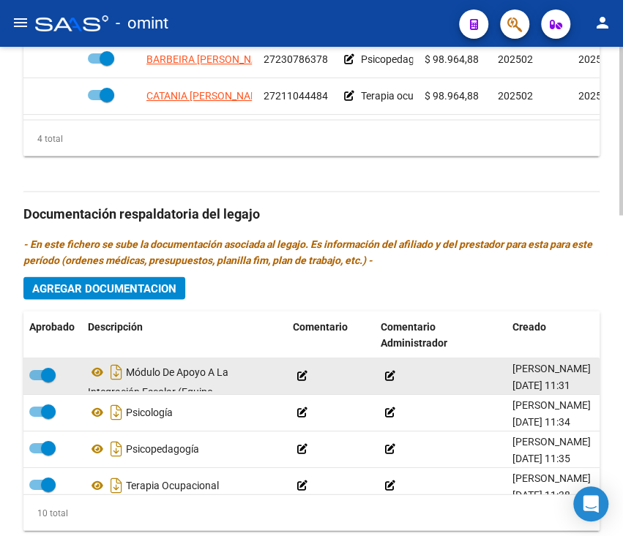
scroll to position [44, 0]
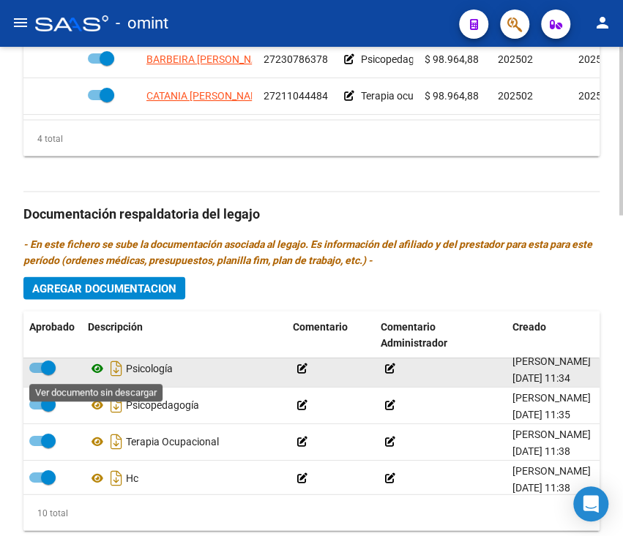
click at [102, 369] on icon at bounding box center [97, 368] width 19 height 18
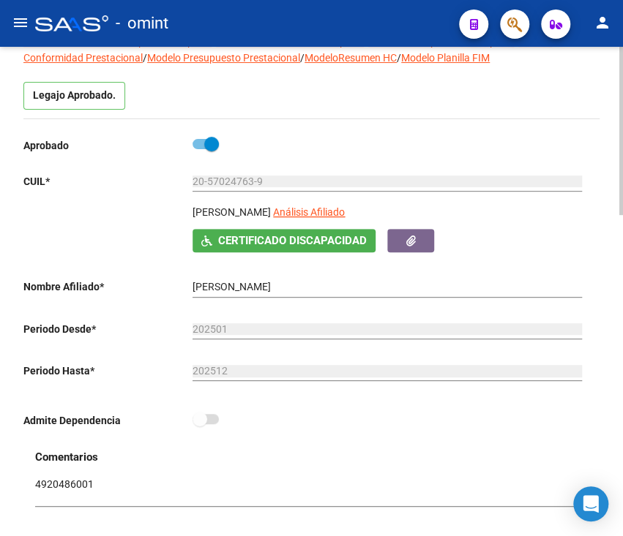
scroll to position [0, 0]
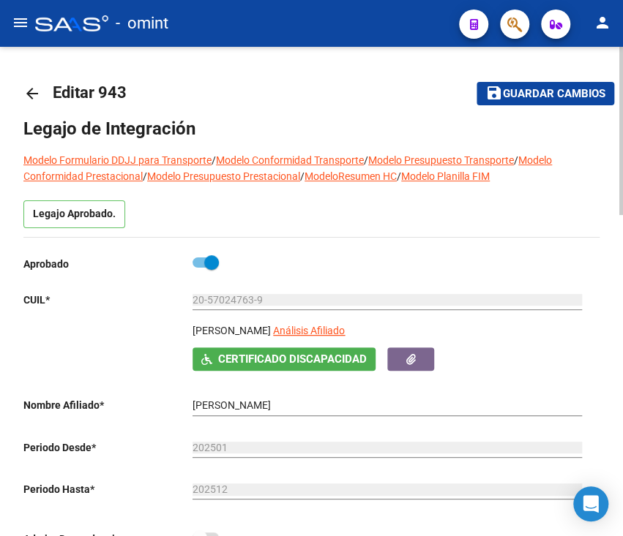
click at [37, 101] on mat-icon "arrow_back" at bounding box center [32, 94] width 18 height 18
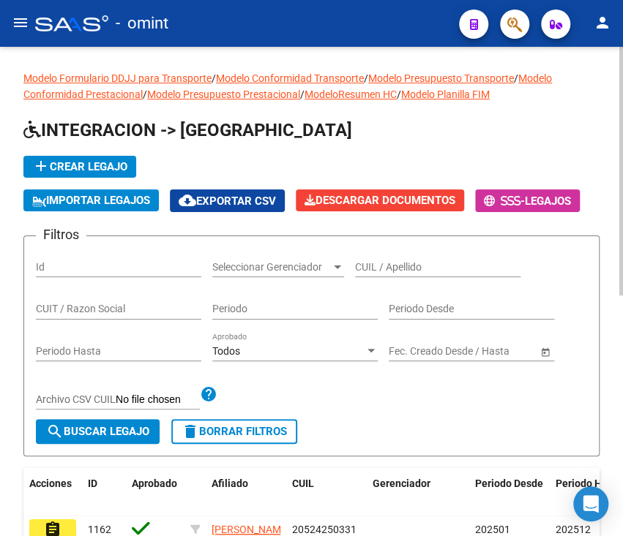
click at [128, 296] on div "CUIT / Razon Social" at bounding box center [118, 304] width 165 height 29
paste input "27408082558"
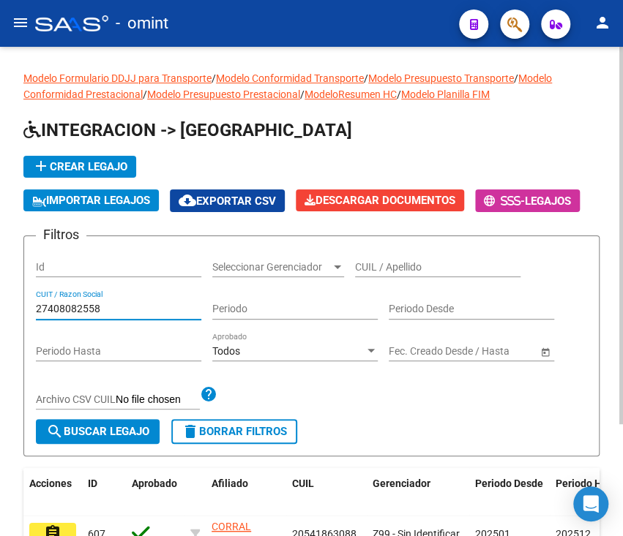
scroll to position [144, 0]
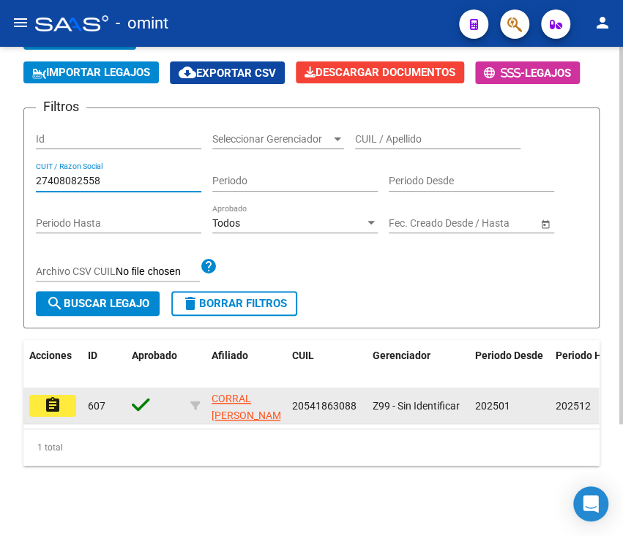
type input "27408082558"
click at [59, 397] on mat-icon "assignment" at bounding box center [53, 406] width 18 height 18
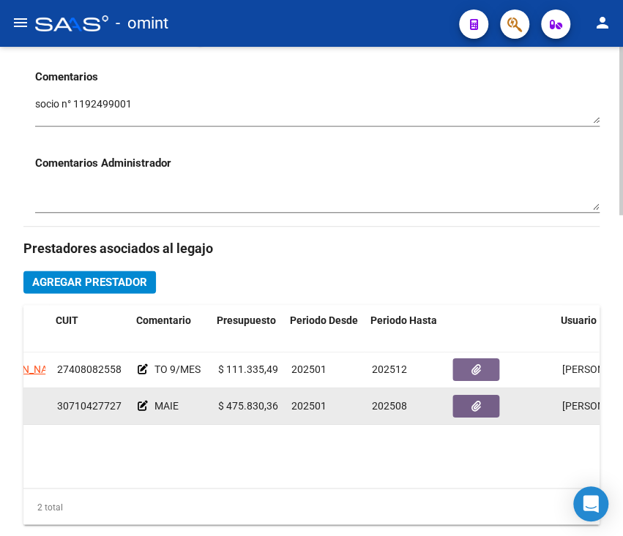
scroll to position [0, 208]
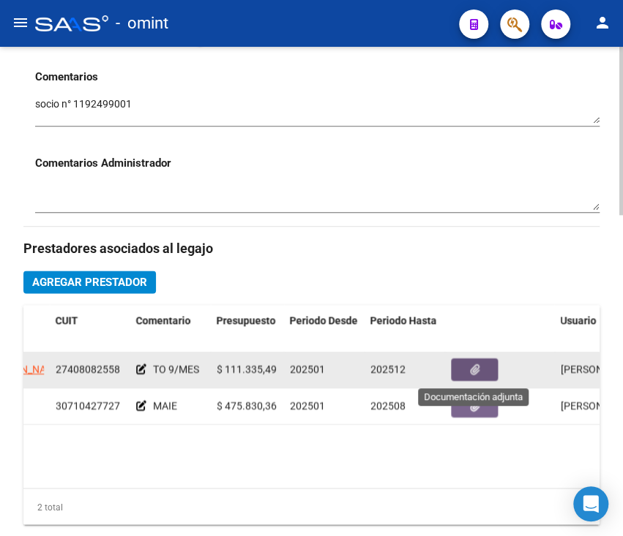
click at [493, 363] on button "button" at bounding box center [474, 370] width 47 height 23
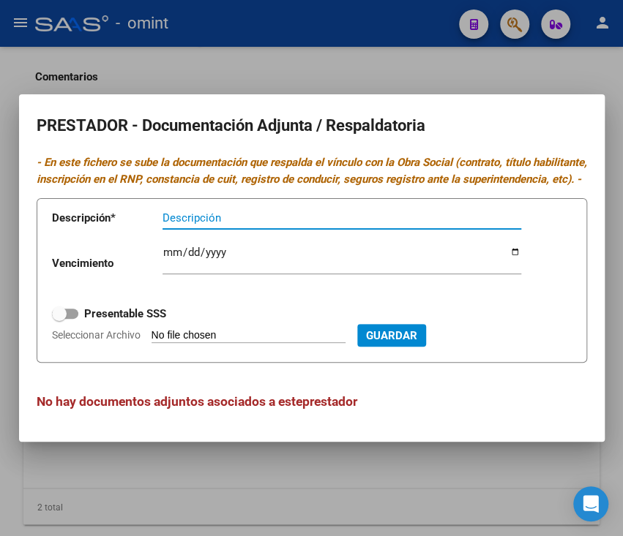
click at [145, 470] on div at bounding box center [311, 268] width 623 height 536
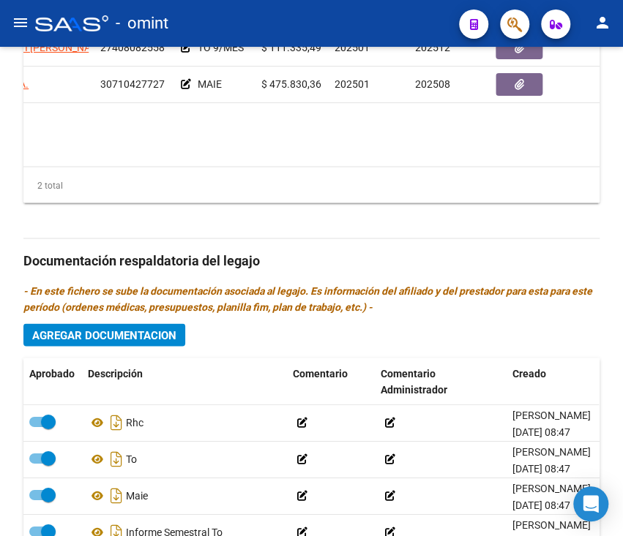
scroll to position [30, 0]
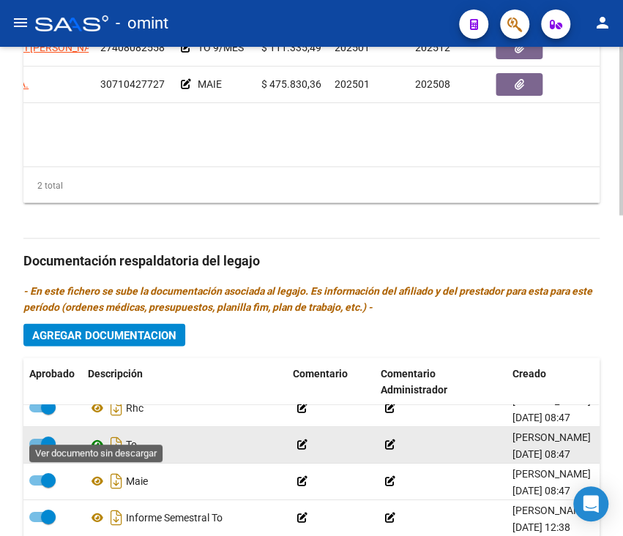
click at [101, 435] on icon at bounding box center [97, 444] width 19 height 18
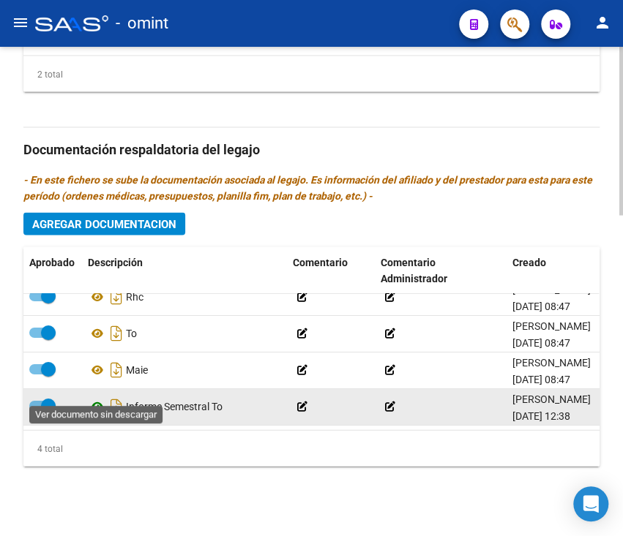
click at [94, 397] on icon at bounding box center [97, 406] width 19 height 18
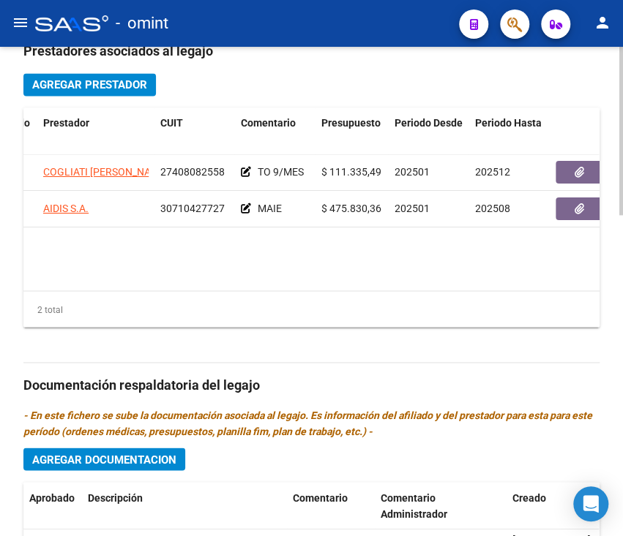
scroll to position [0, 102]
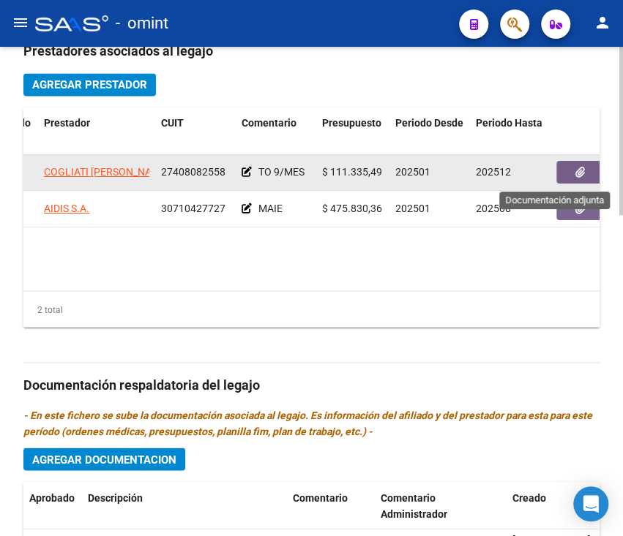
click at [573, 181] on button "button" at bounding box center [579, 172] width 47 height 23
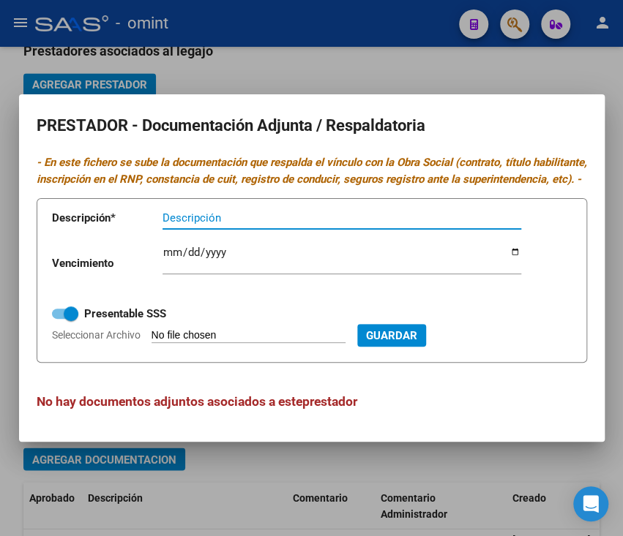
click at [206, 441] on mat-dialog-container "PRESTADOR - Documentación Adjunta / Respaldatoria - En este fichero se sube la …" at bounding box center [311, 267] width 585 height 347
click at [6, 166] on div at bounding box center [311, 268] width 623 height 536
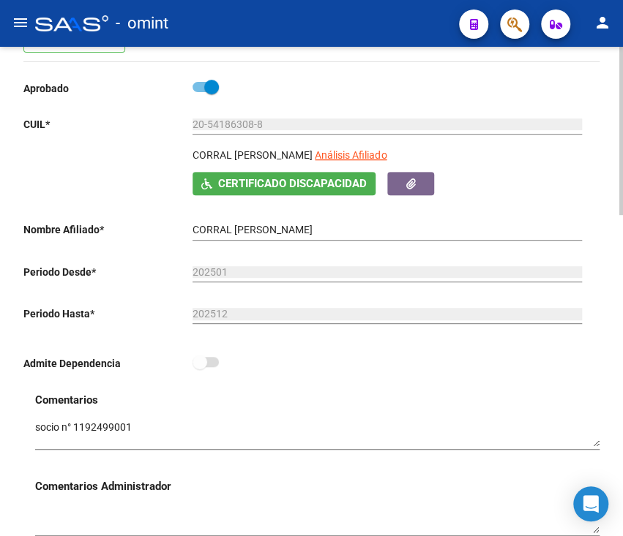
scroll to position [0, 0]
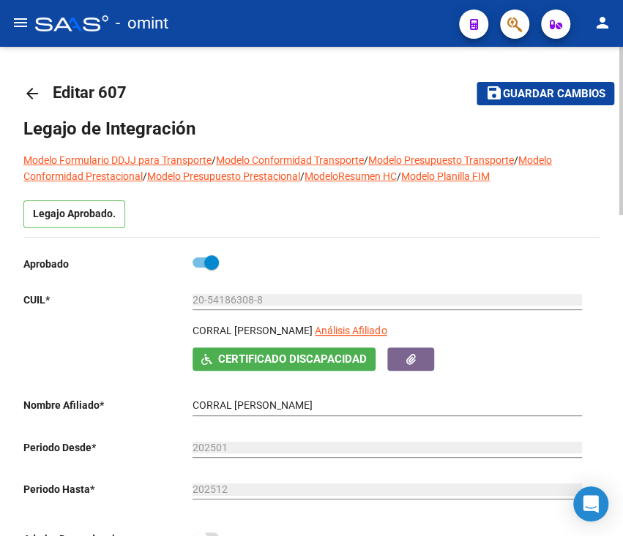
click at [26, 89] on mat-icon "arrow_back" at bounding box center [32, 94] width 18 height 18
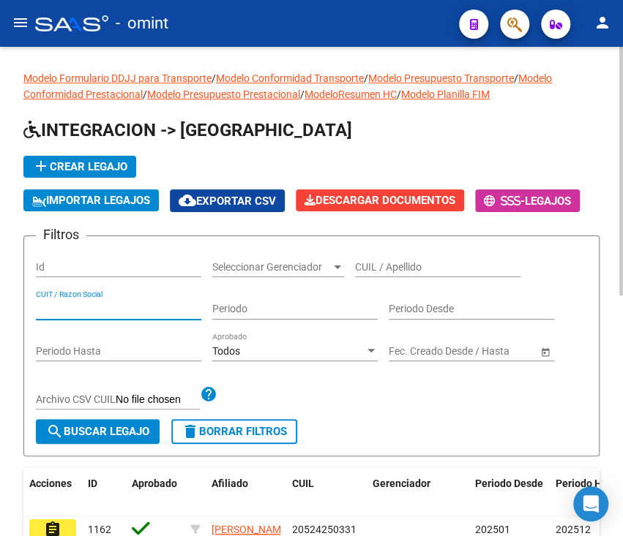
click at [137, 306] on input "CUIT / Razon Social" at bounding box center [118, 309] width 165 height 12
paste input "27937094073"
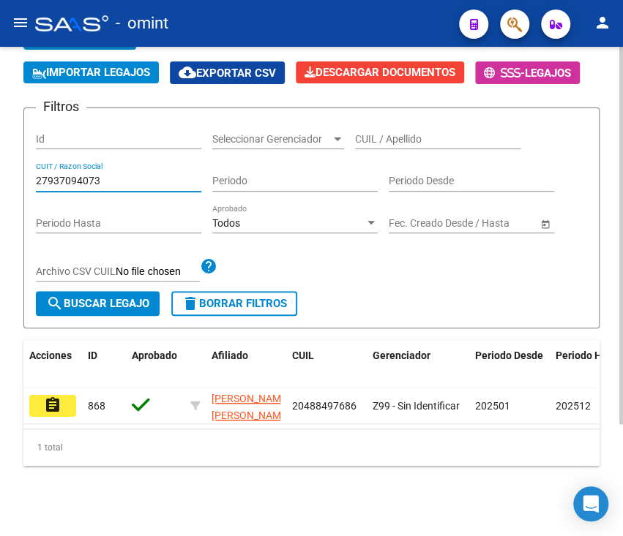
scroll to position [143, 0]
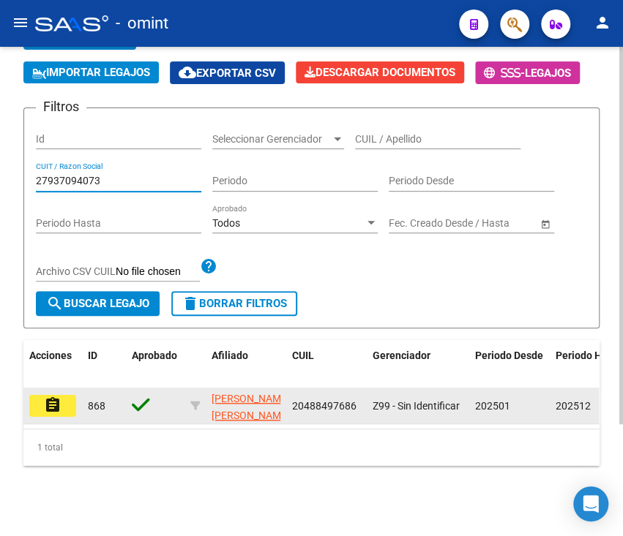
type input "27937094073"
click at [72, 396] on button "assignment" at bounding box center [52, 406] width 47 height 22
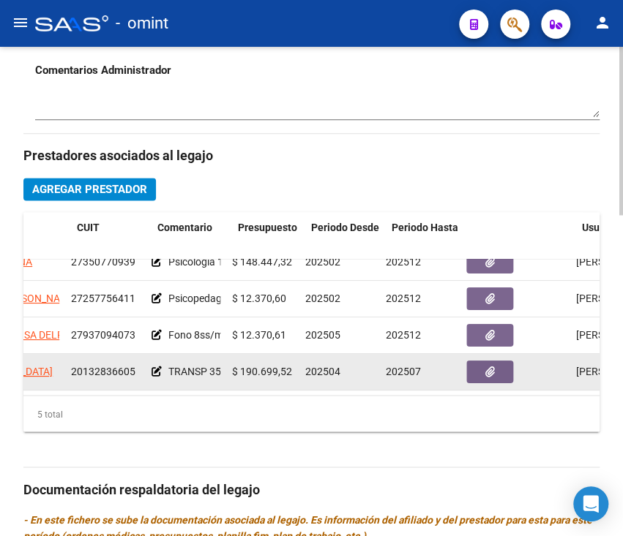
scroll to position [66, 193]
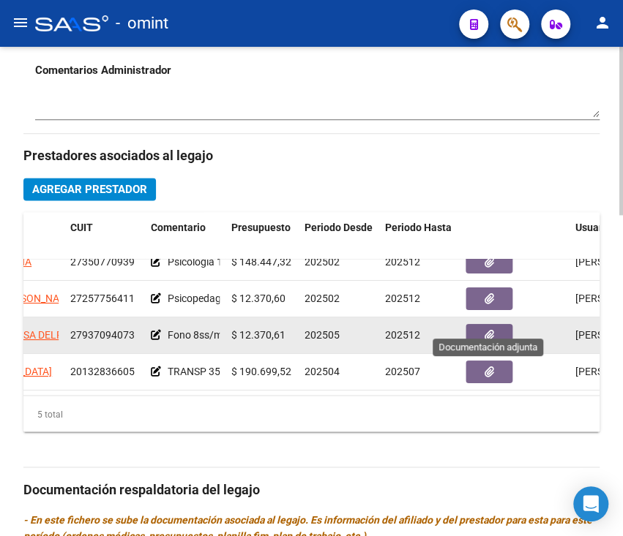
click at [495, 324] on button "button" at bounding box center [488, 335] width 47 height 23
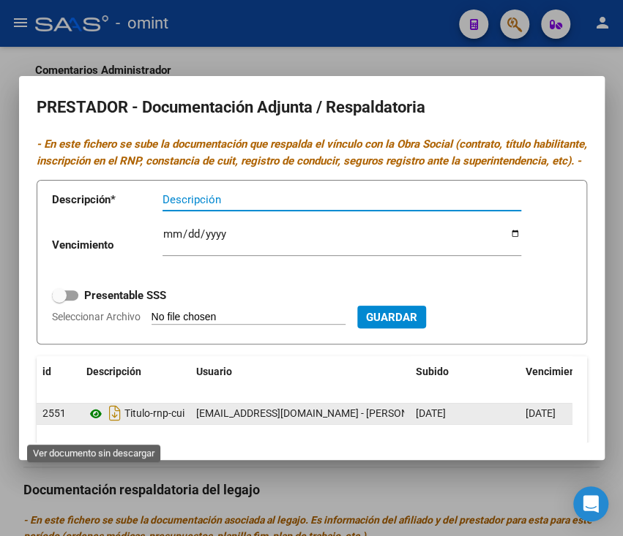
click at [99, 423] on icon at bounding box center [95, 414] width 19 height 18
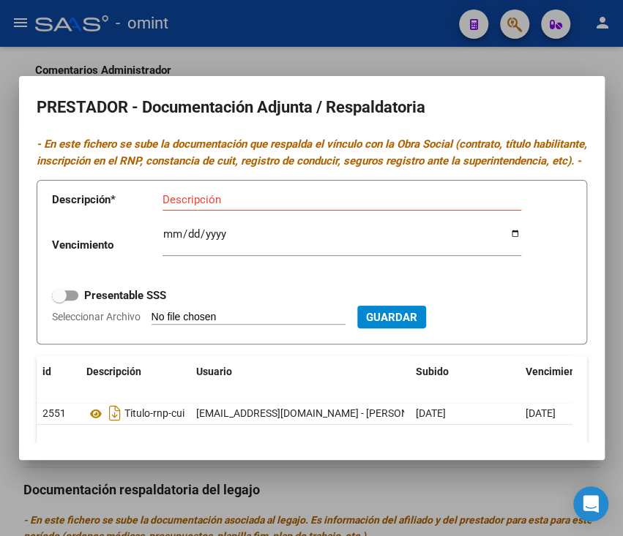
click at [194, 468] on div at bounding box center [311, 268] width 623 height 536
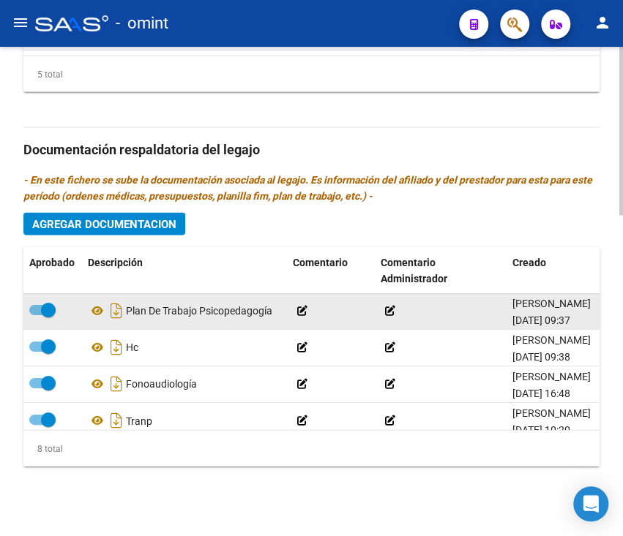
scroll to position [115, 0]
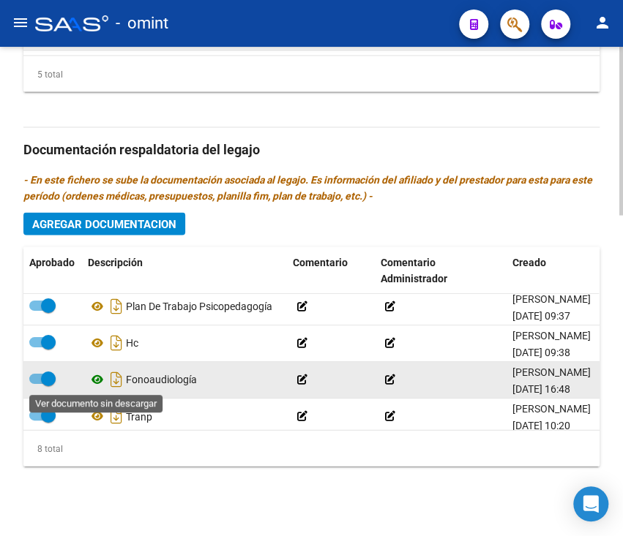
click at [96, 380] on icon at bounding box center [97, 379] width 19 height 18
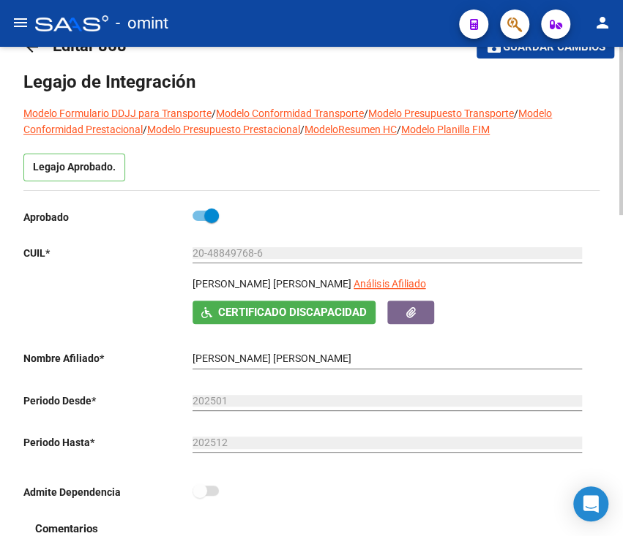
scroll to position [0, 0]
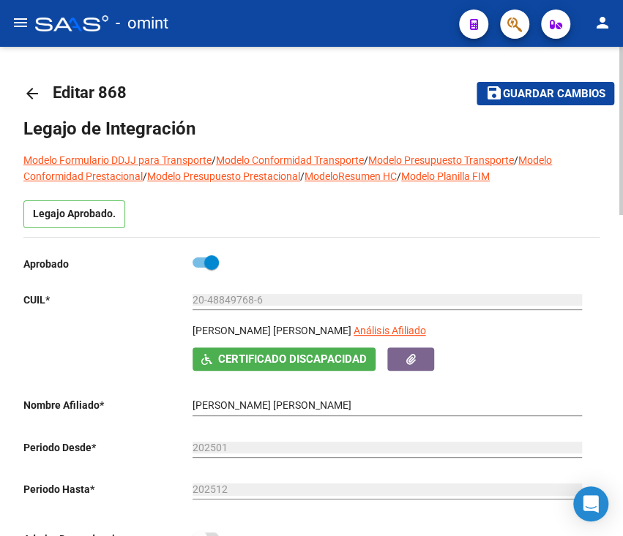
click at [40, 92] on mat-icon "arrow_back" at bounding box center [32, 94] width 18 height 18
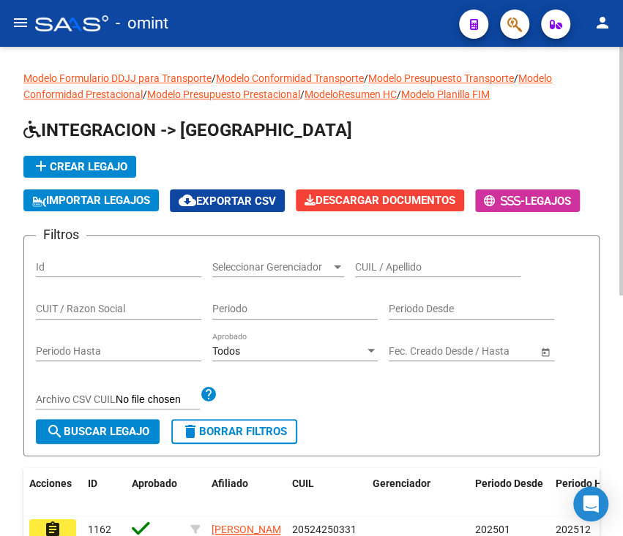
drag, startPoint x: 384, startPoint y: 264, endPoint x: 325, endPoint y: 269, distance: 59.5
click at [373, 266] on input "CUIL / Apellido" at bounding box center [437, 267] width 165 height 12
click at [194, 301] on div "CUIT / Razon Social" at bounding box center [118, 304] width 165 height 29
paste input "30711224455"
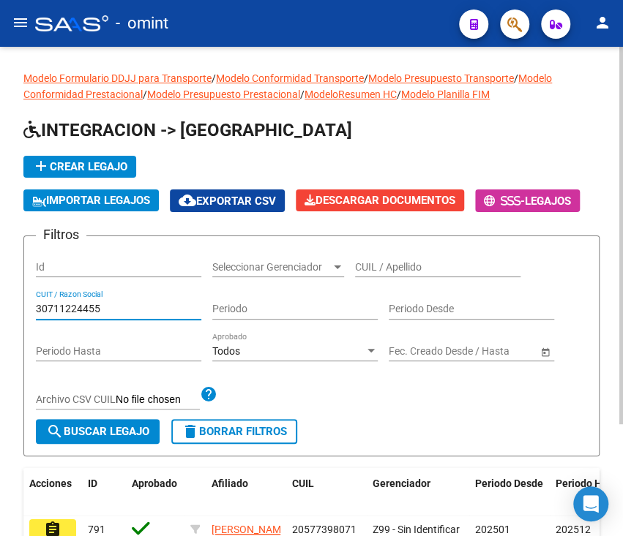
scroll to position [144, 0]
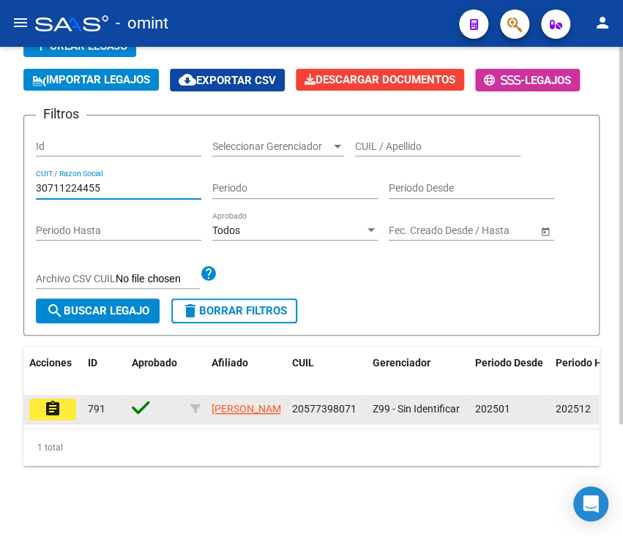
type input "30711224455"
click at [48, 400] on mat-icon "assignment" at bounding box center [53, 409] width 18 height 18
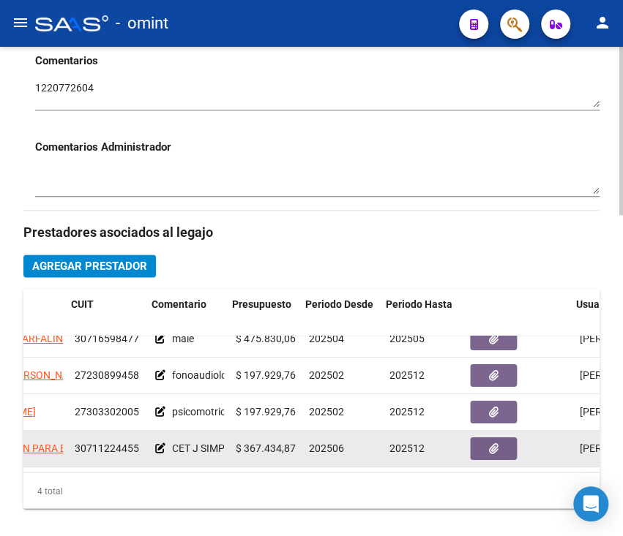
scroll to position [29, 192]
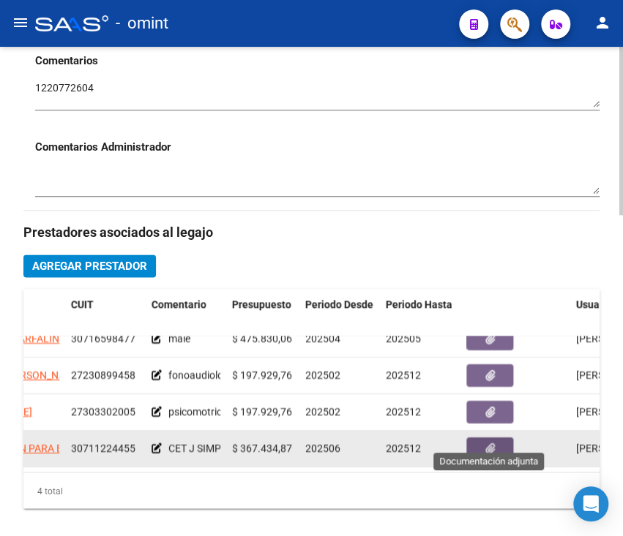
click at [472, 441] on button "button" at bounding box center [489, 449] width 47 height 23
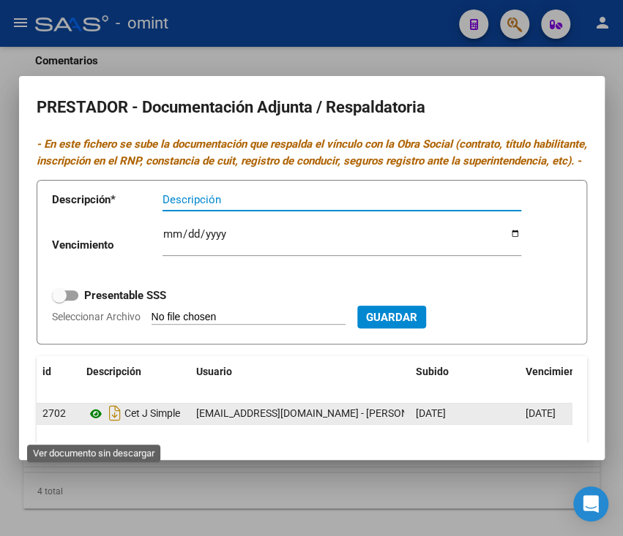
click at [95, 423] on icon at bounding box center [95, 414] width 19 height 18
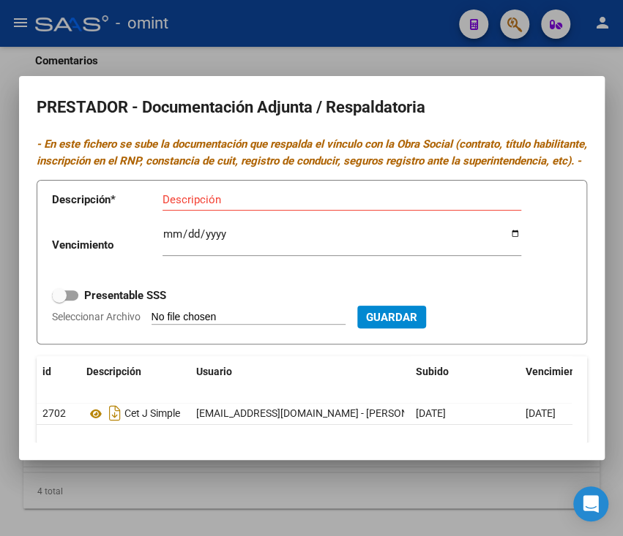
click at [392, 497] on div at bounding box center [311, 268] width 623 height 536
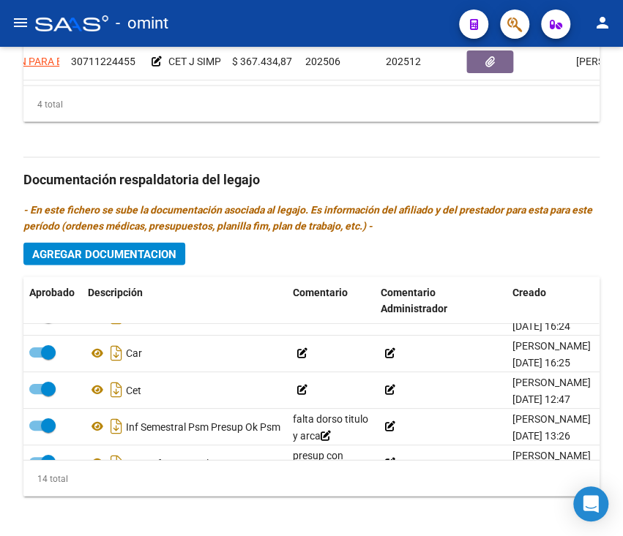
scroll to position [4, 0]
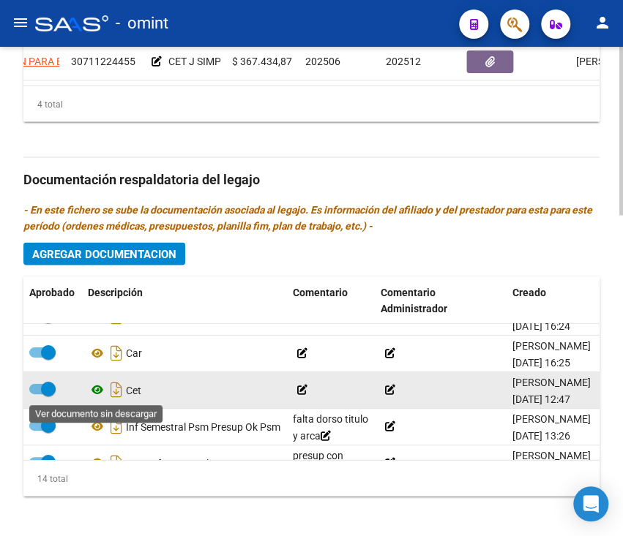
click at [103, 386] on icon at bounding box center [97, 389] width 19 height 18
